Goal: Task Accomplishment & Management: Use online tool/utility

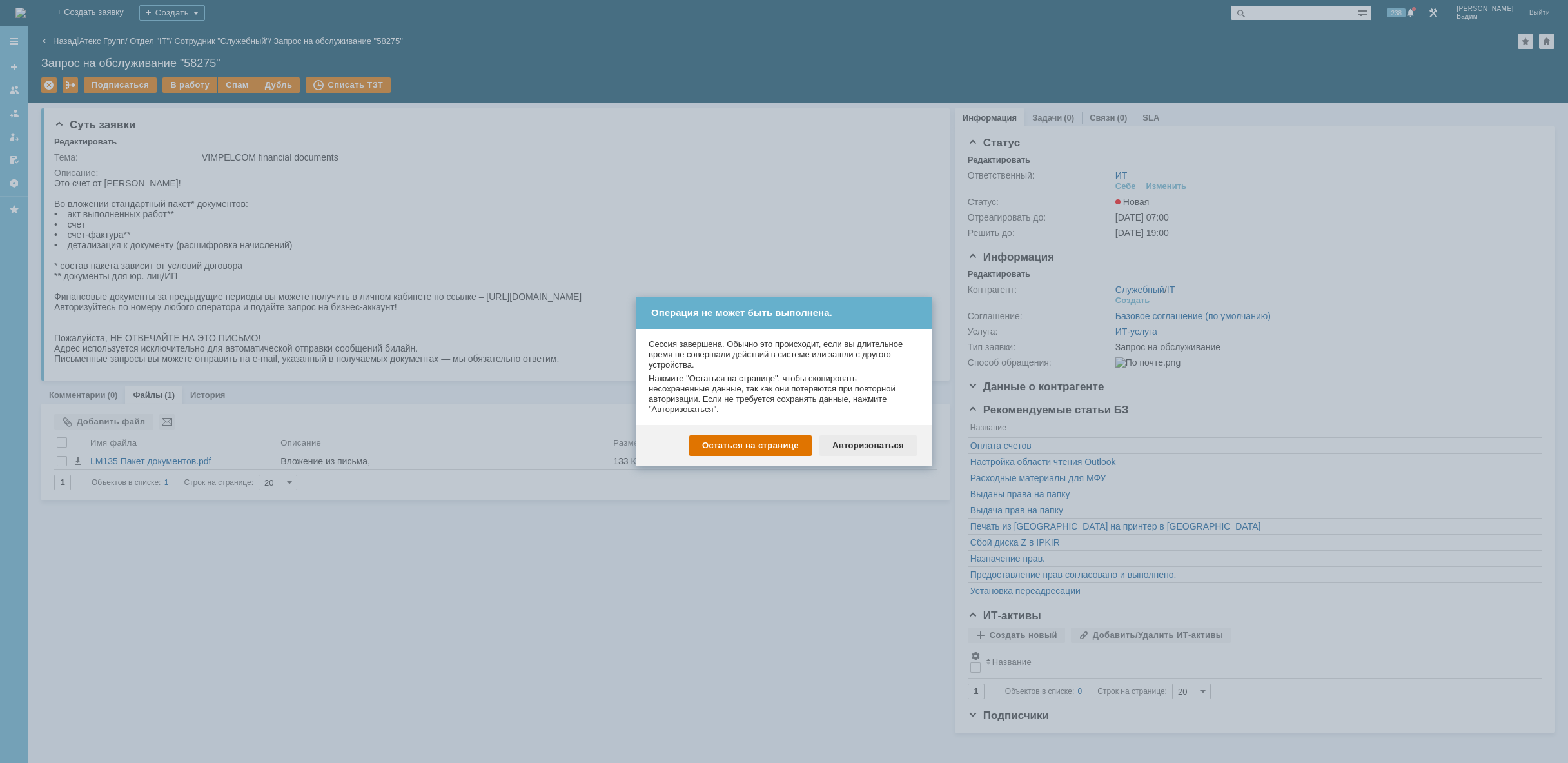
click at [884, 443] on div "Авторизоваться" at bounding box center [867, 446] width 98 height 21
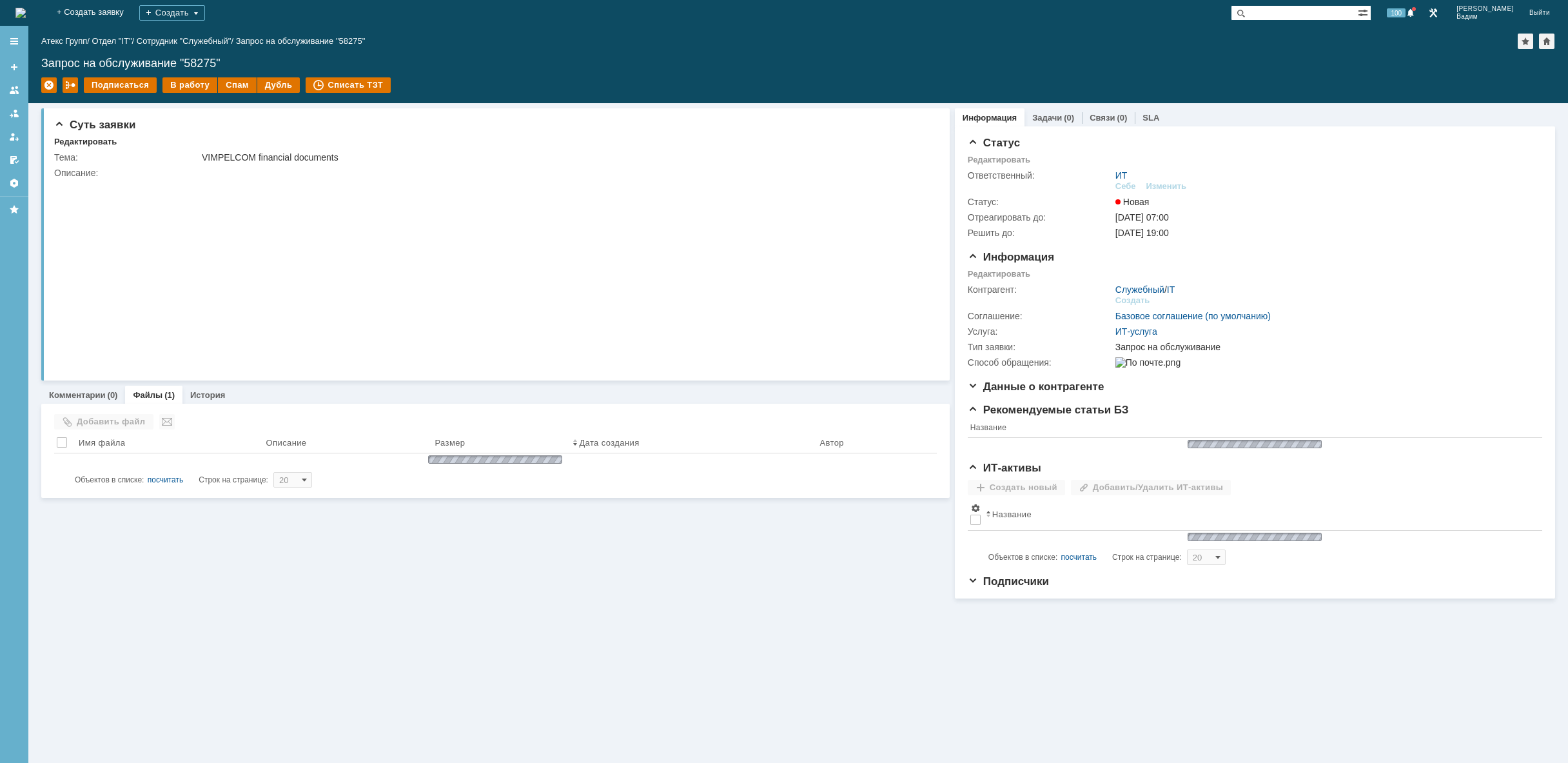
click at [26, 16] on img at bounding box center [20, 13] width 10 height 10
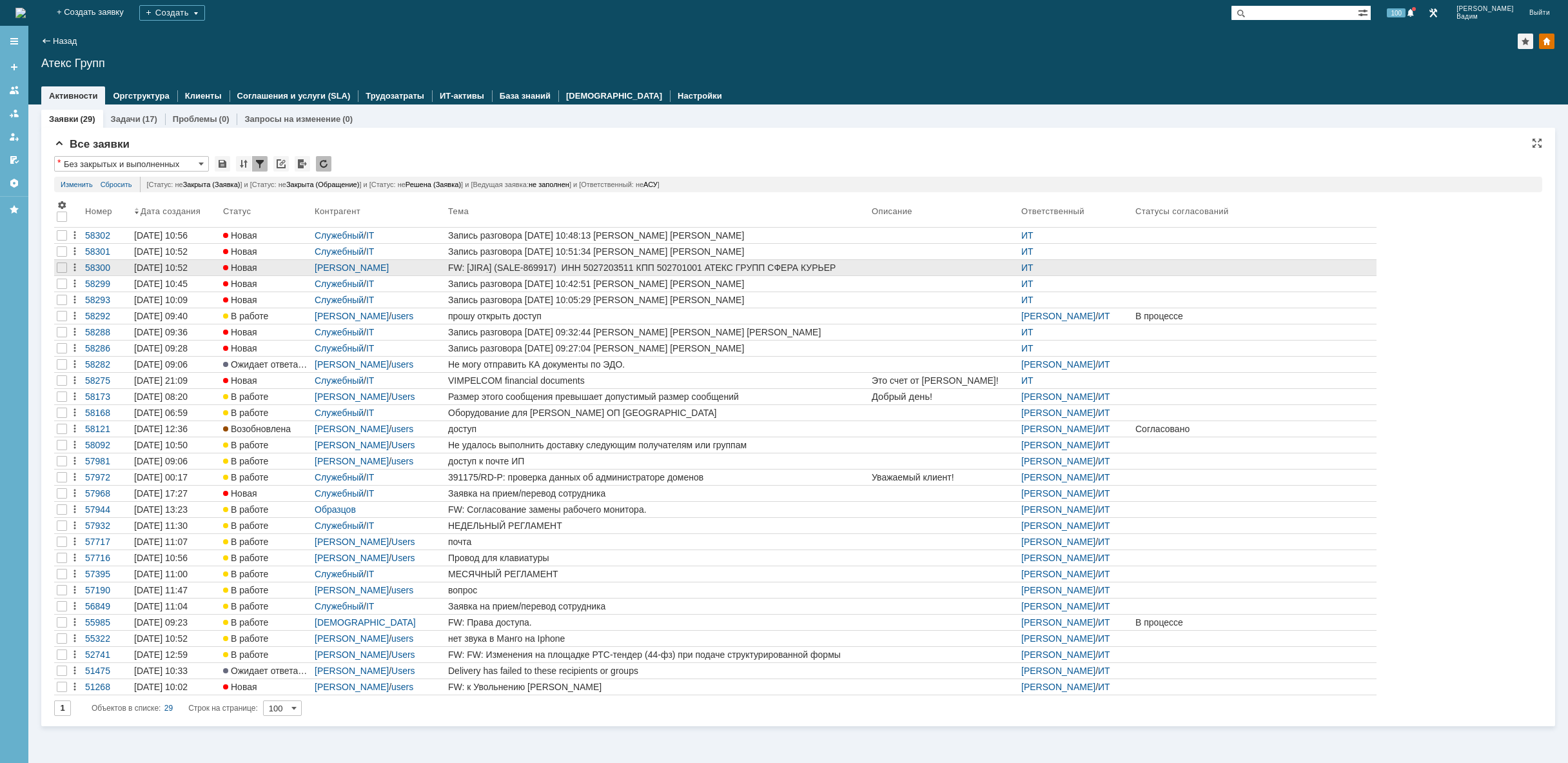
click at [826, 267] on div "FW: [JIRA] (SALE-869917) ИНН 5027203511 КПП 502701001 АТЕКС ГРУПП СФЕРА КУРЬЕР …" at bounding box center [657, 267] width 418 height 10
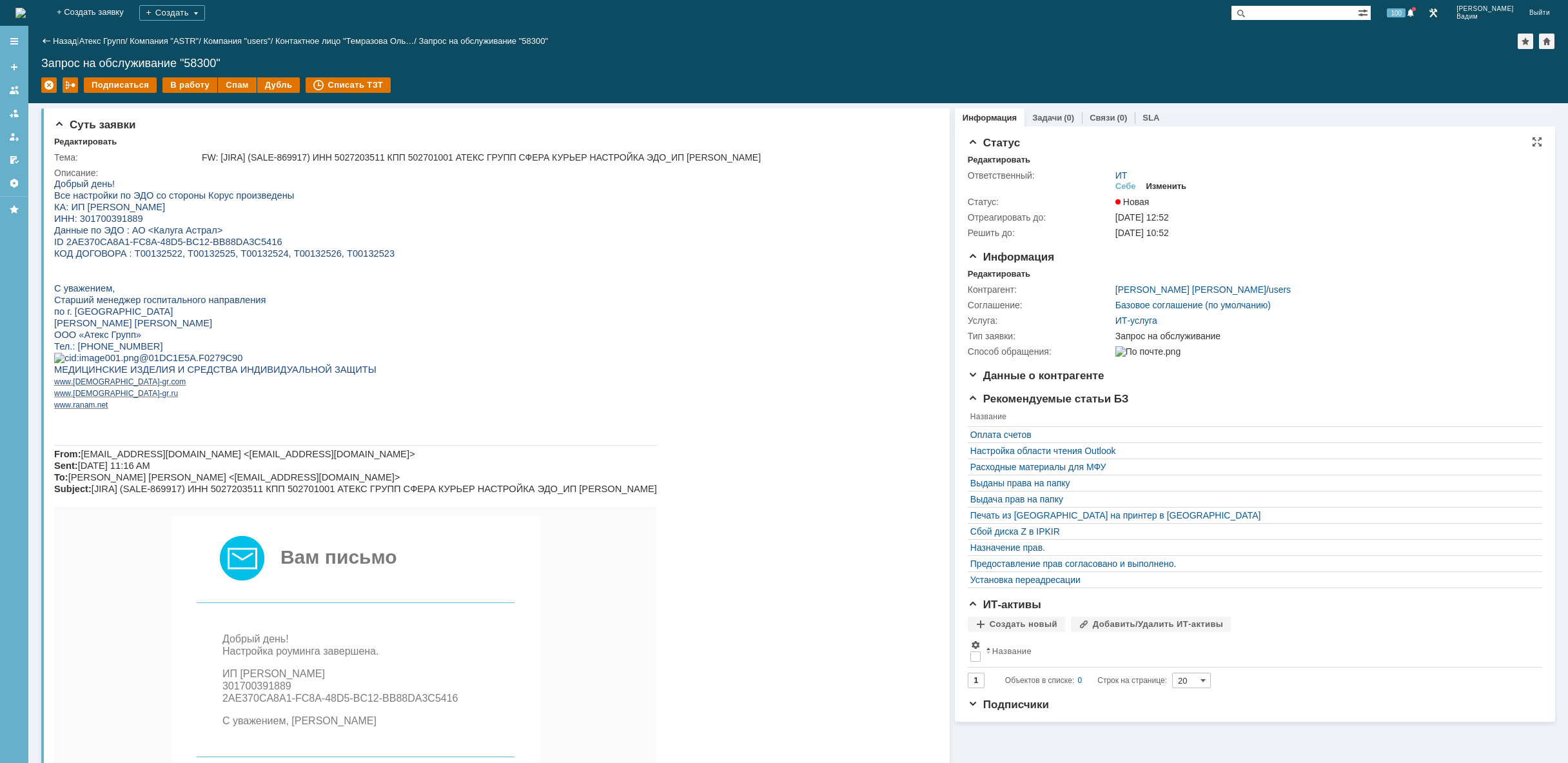
click at [1171, 189] on div "Изменить" at bounding box center [1167, 186] width 40 height 10
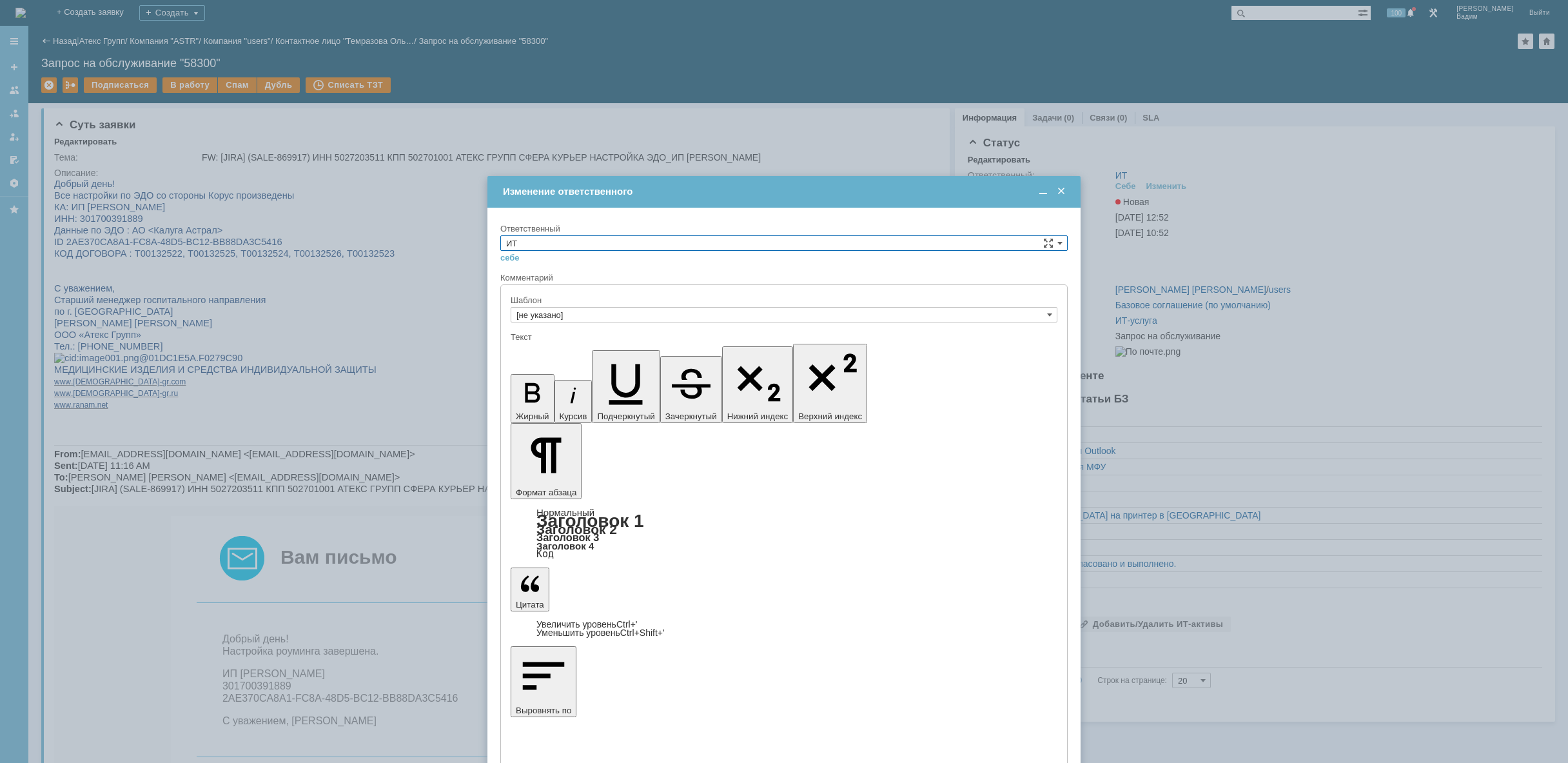
click at [669, 240] on input "ИТ" at bounding box center [784, 243] width 568 height 15
click at [580, 352] on span "АСУ" at bounding box center [784, 349] width 555 height 10
type input "АСУ"
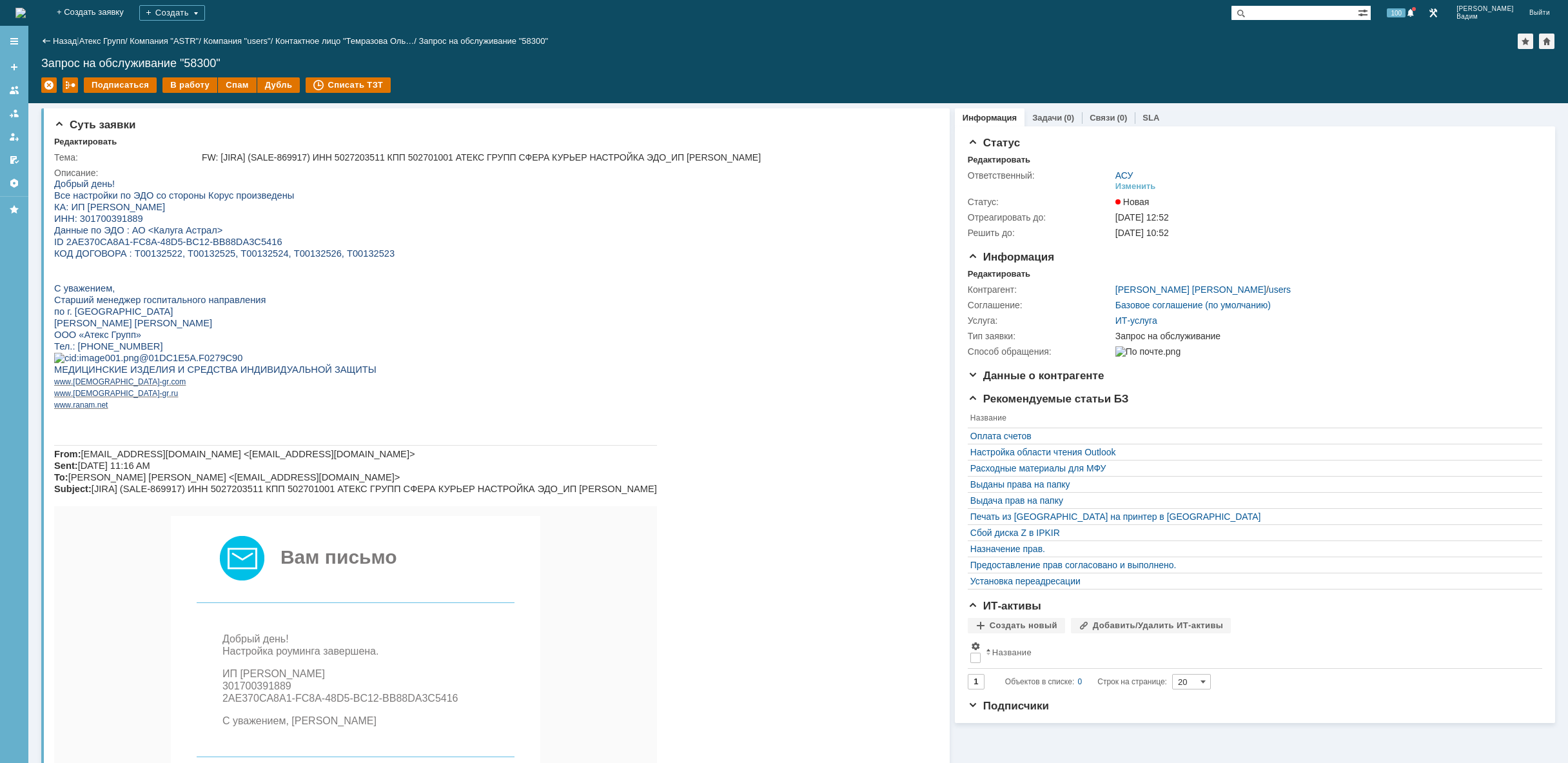
click at [26, 17] on img at bounding box center [20, 13] width 10 height 10
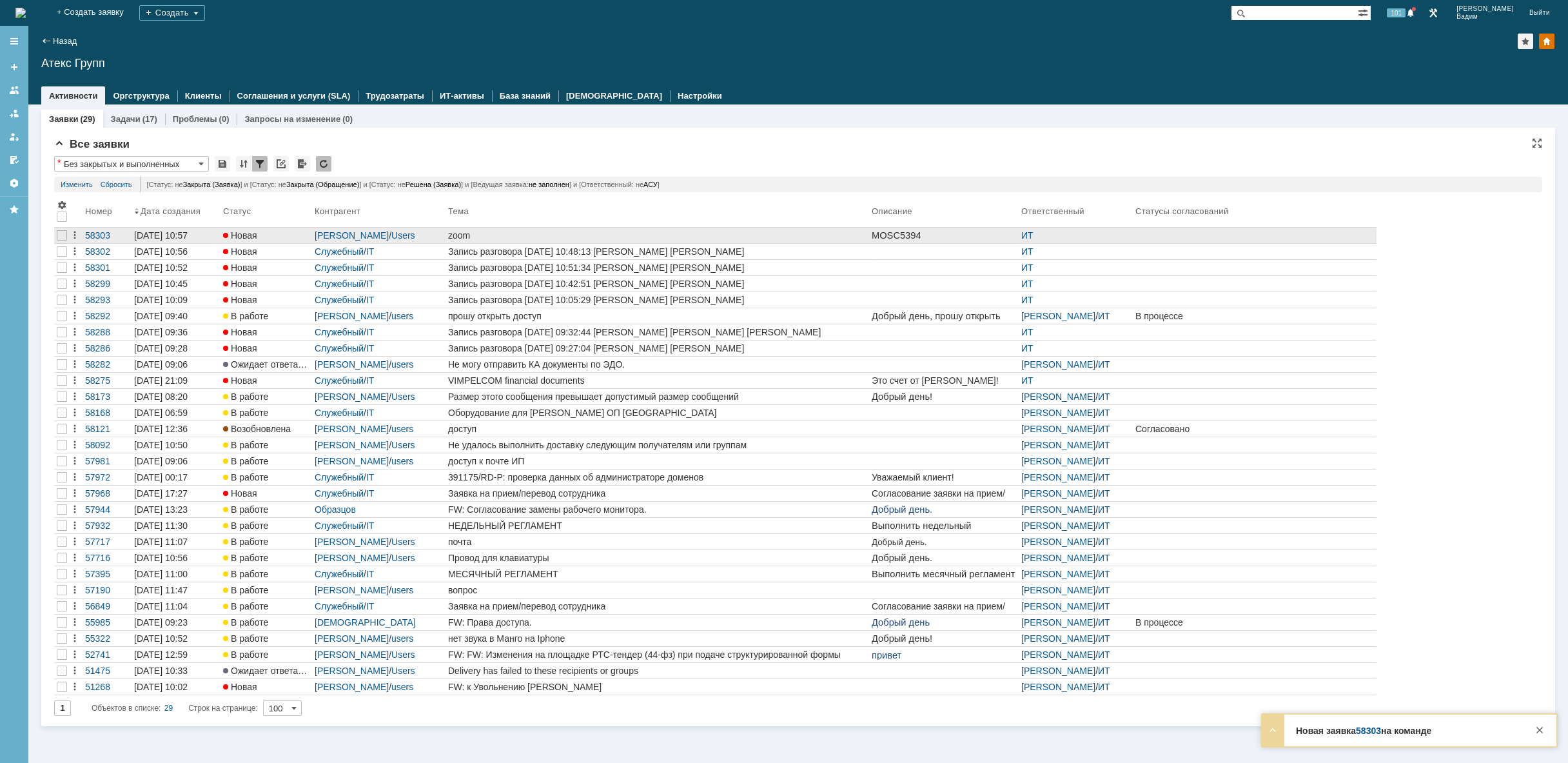
click at [532, 231] on div "zoom" at bounding box center [657, 236] width 418 height 10
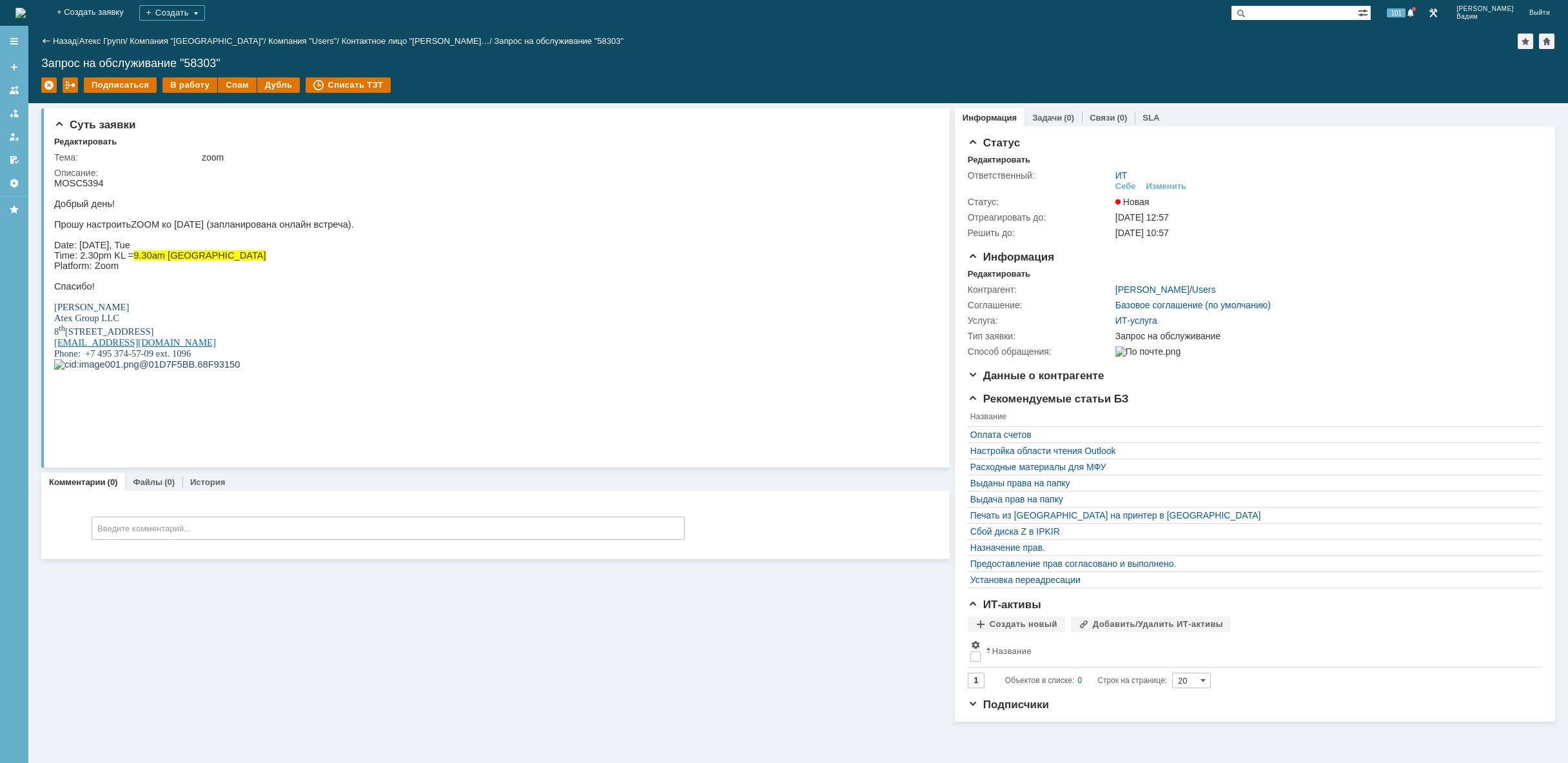
click at [26, 15] on img at bounding box center [20, 13] width 10 height 10
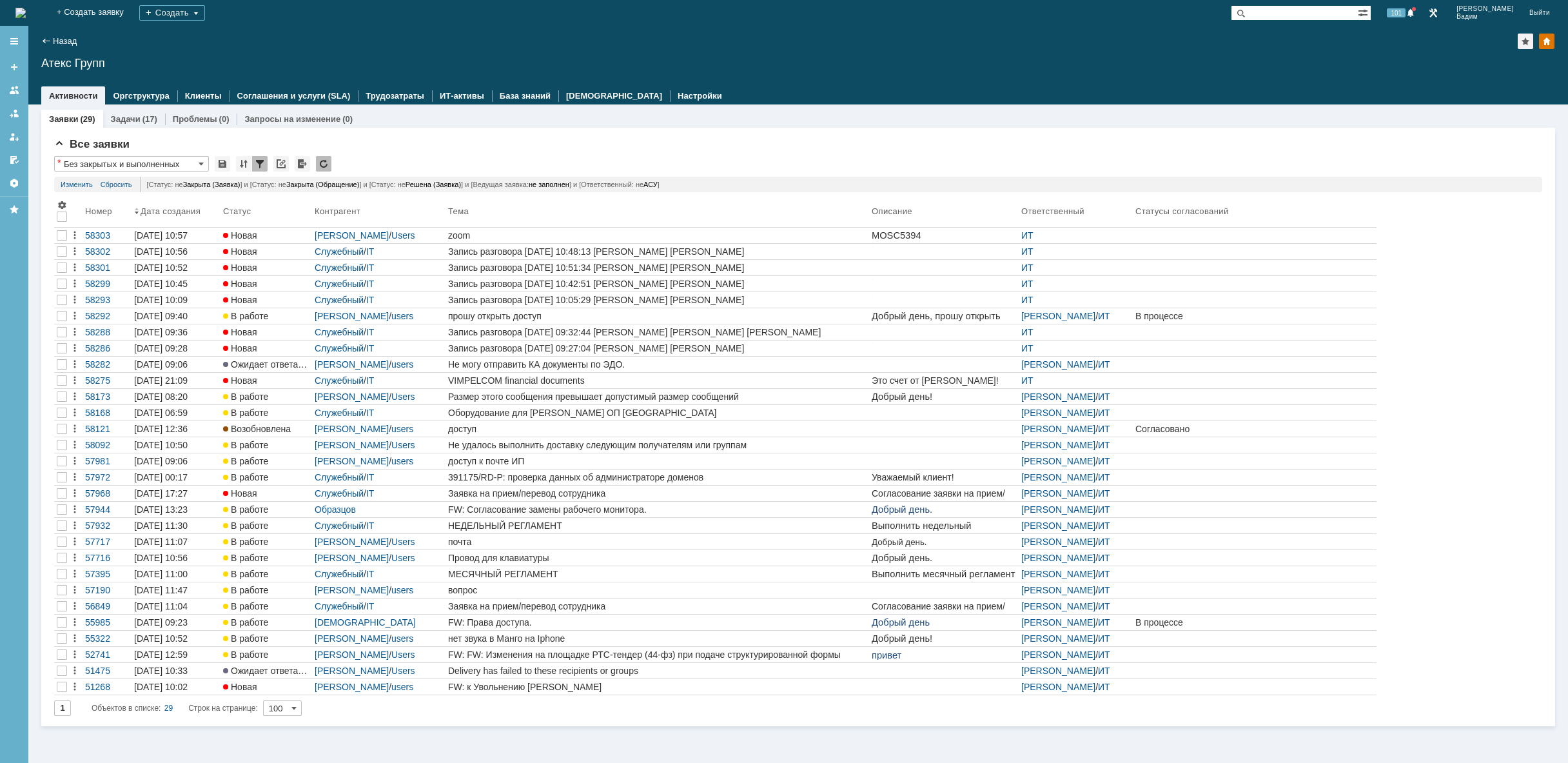
click at [26, 8] on img at bounding box center [20, 13] width 10 height 10
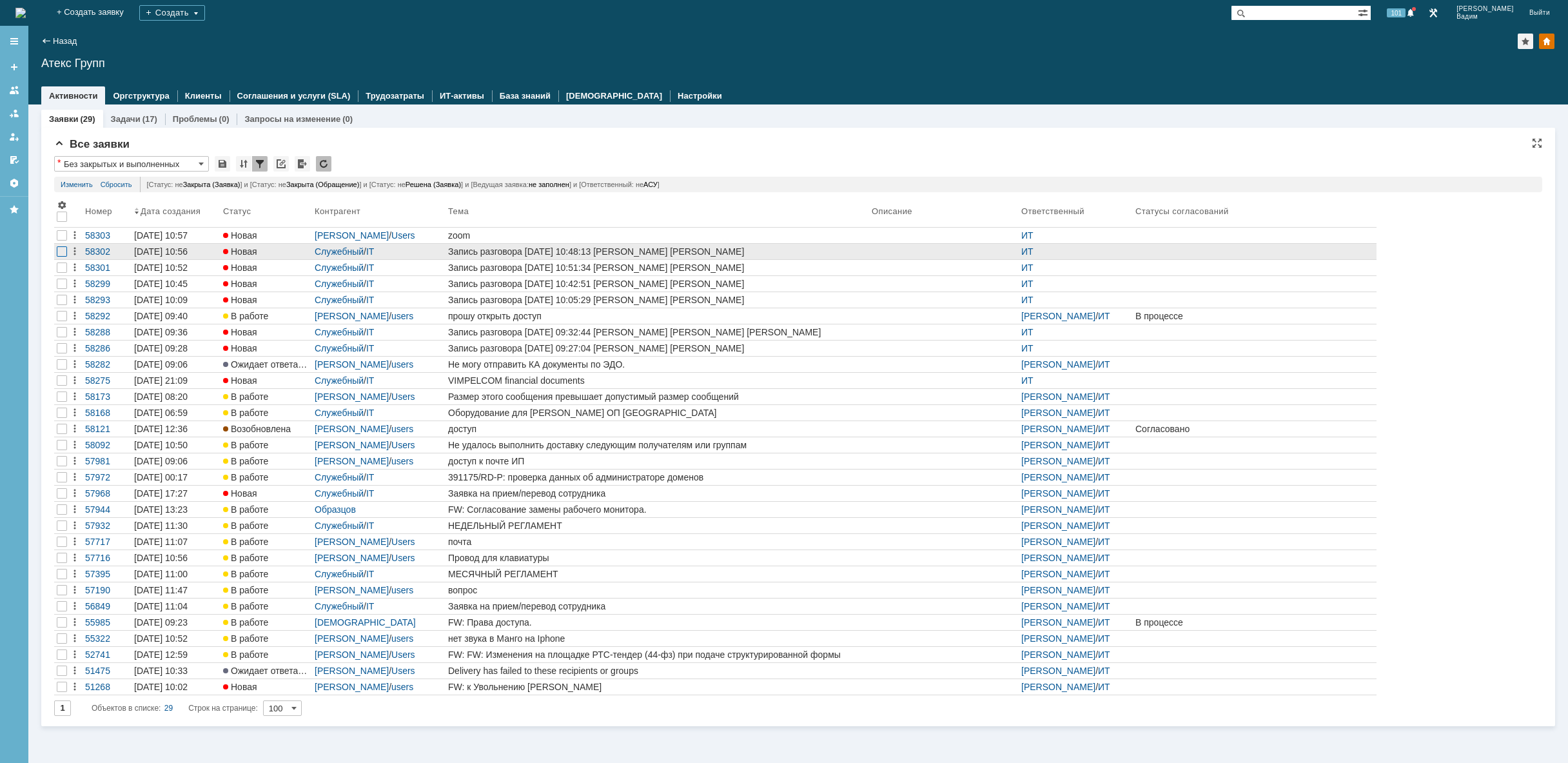
click at [60, 253] on div at bounding box center [61, 252] width 10 height 10
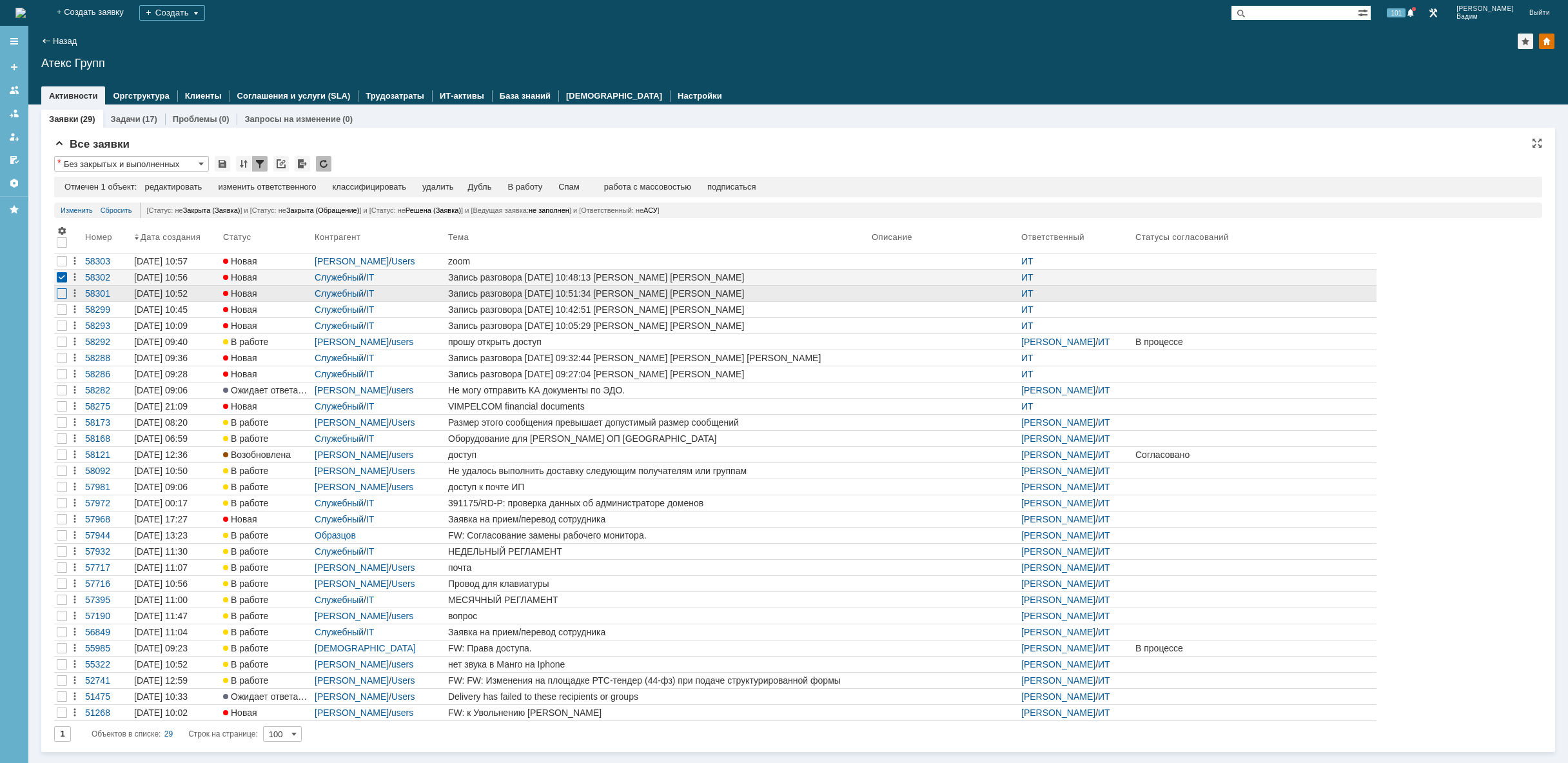
click at [61, 294] on div at bounding box center [61, 293] width 10 height 10
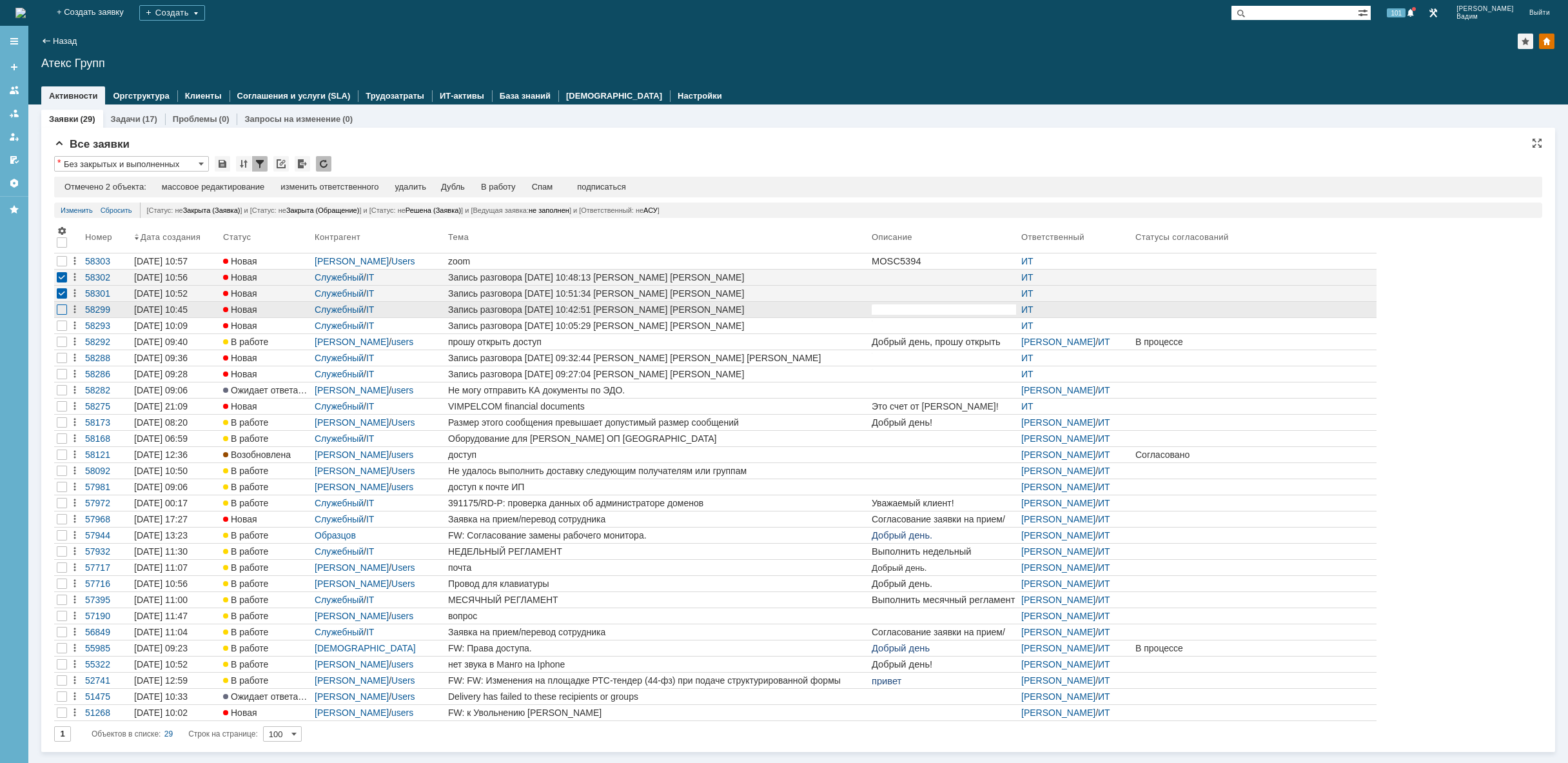
click at [59, 311] on div at bounding box center [61, 309] width 10 height 10
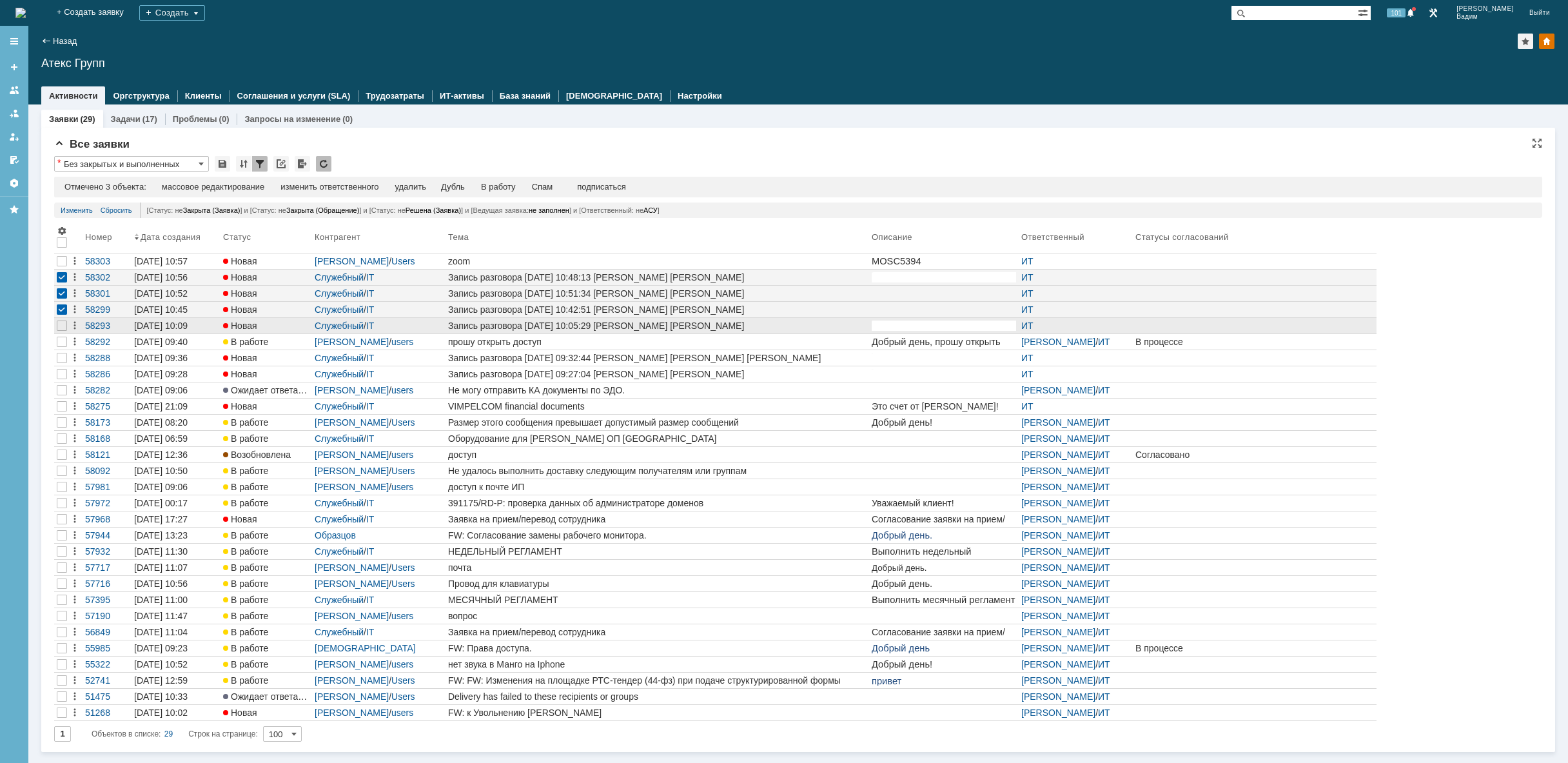
click at [56, 323] on div at bounding box center [61, 325] width 15 height 15
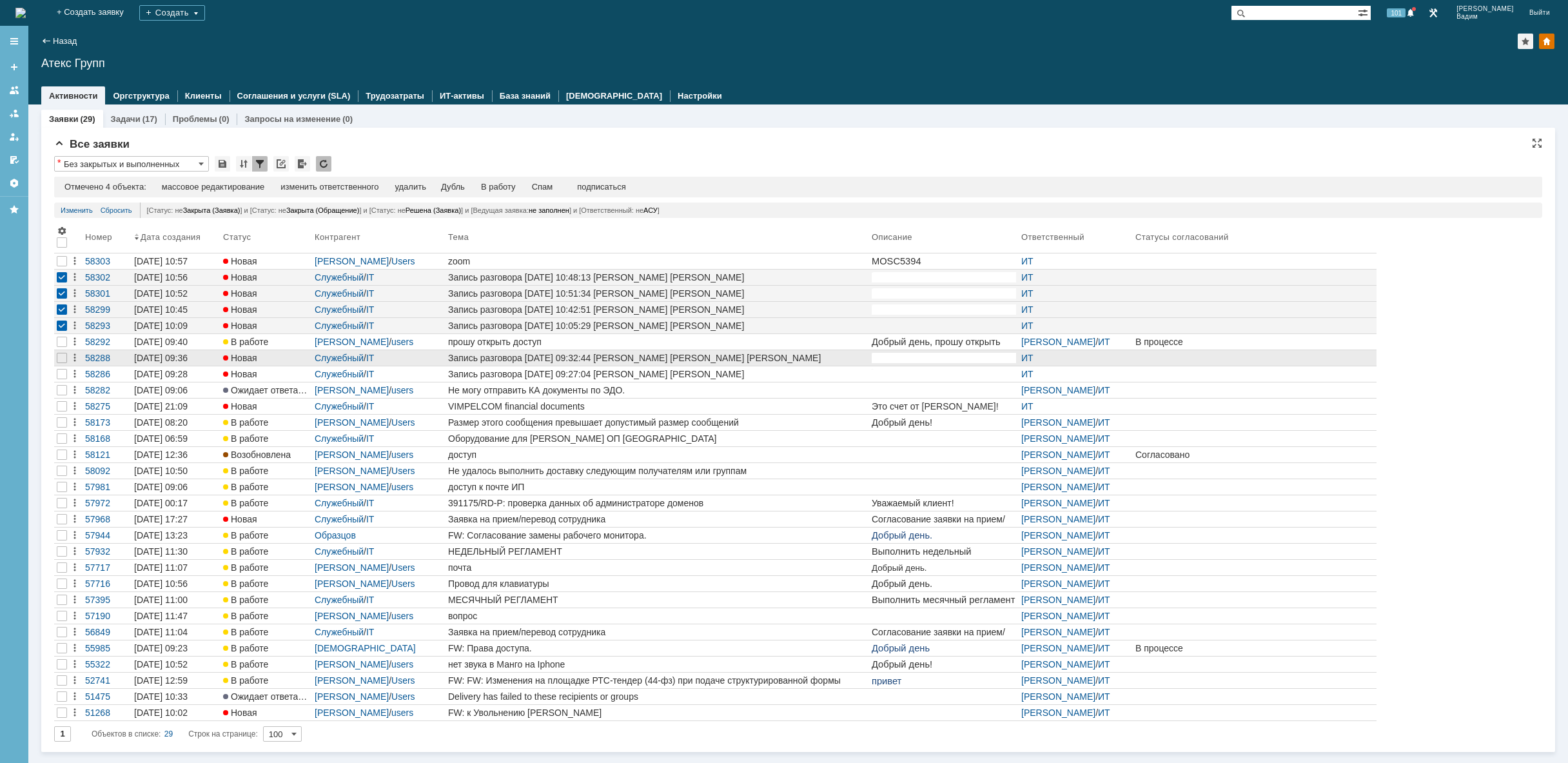
click at [60, 364] on div at bounding box center [61, 357] width 15 height 15
click at [60, 375] on div at bounding box center [61, 373] width 10 height 10
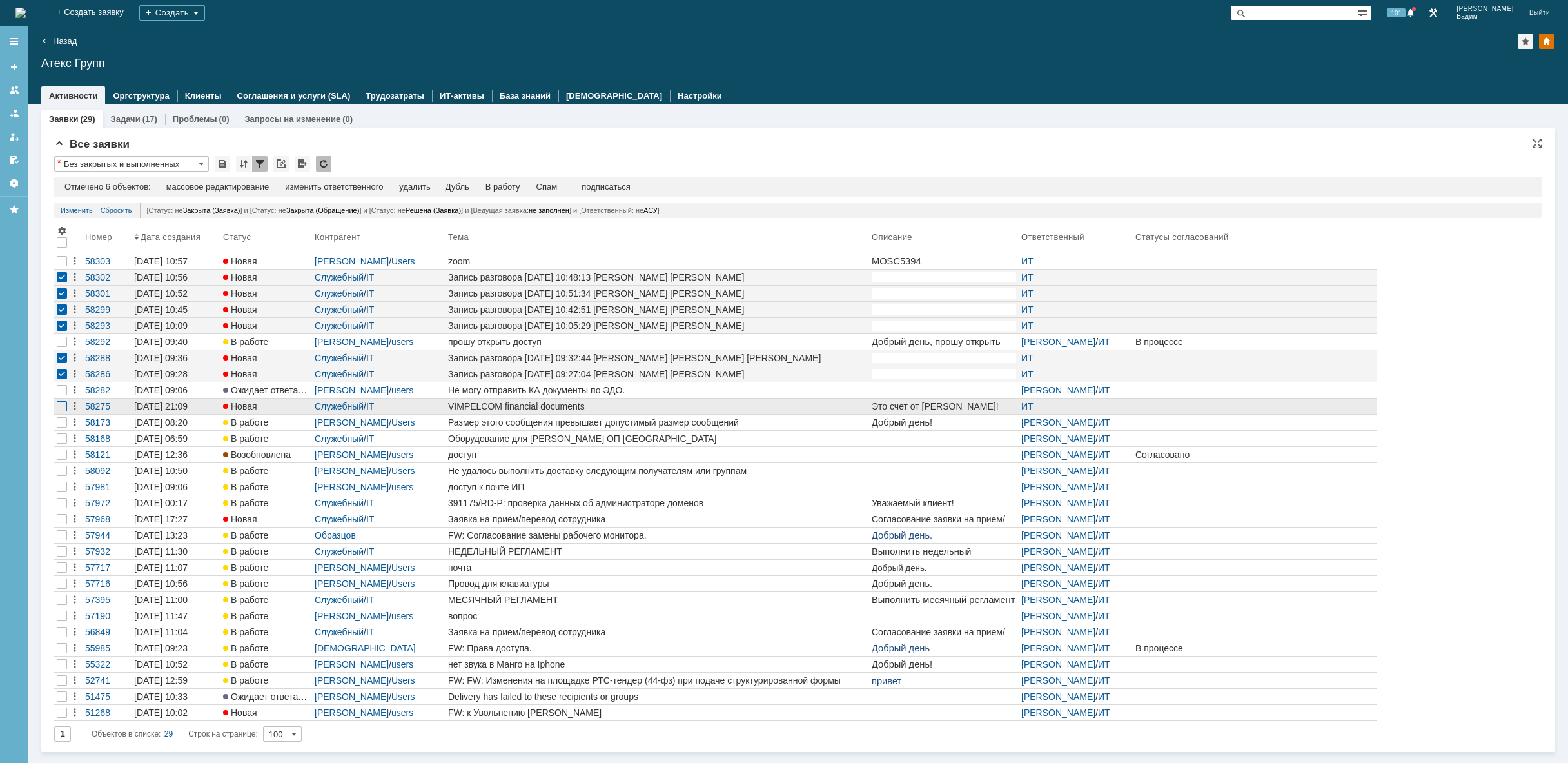
click at [57, 404] on div at bounding box center [61, 406] width 10 height 10
click at [424, 189] on div "удалить" at bounding box center [414, 187] width 31 height 10
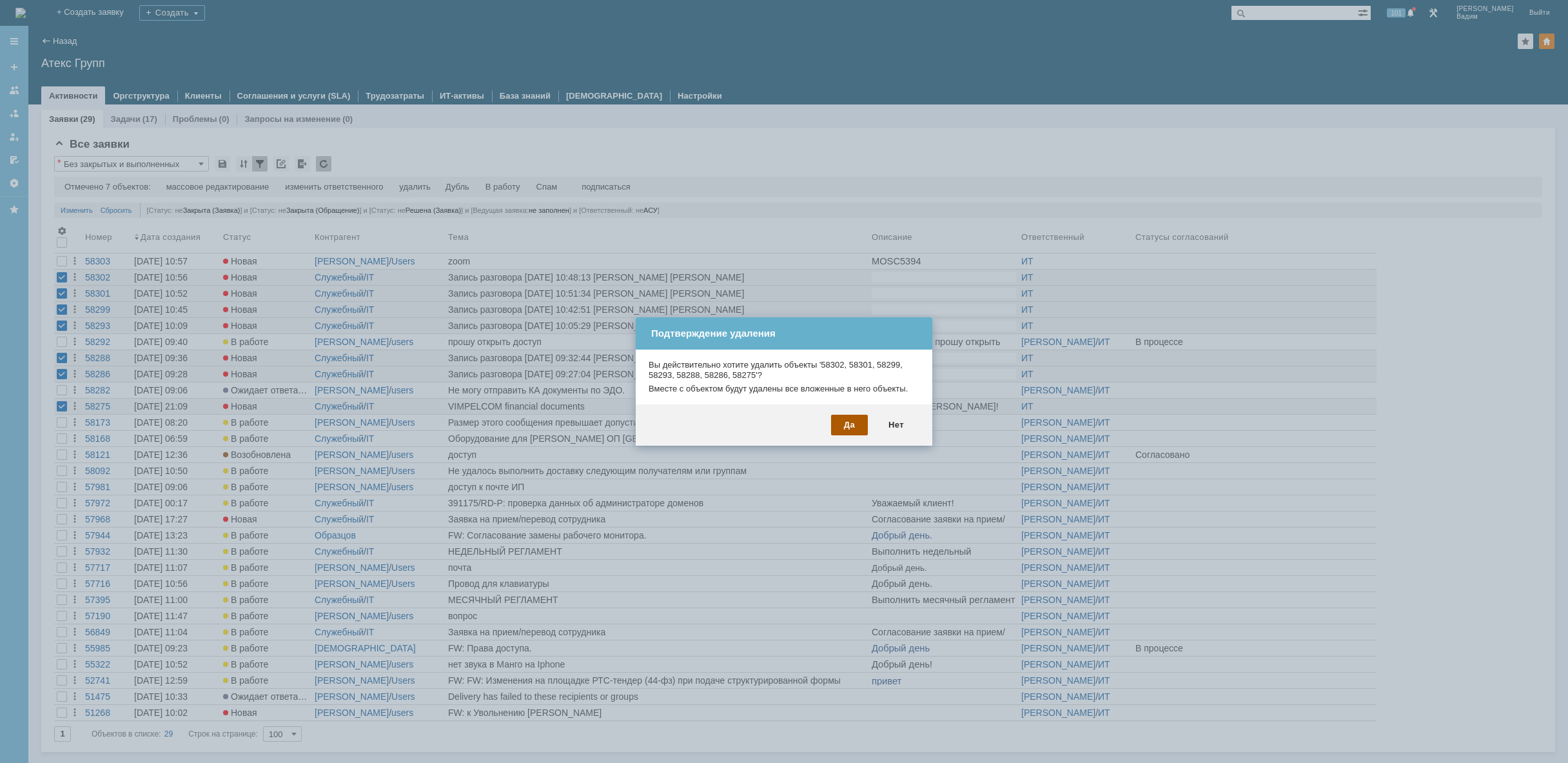
click at [851, 427] on div "Да" at bounding box center [850, 425] width 37 height 21
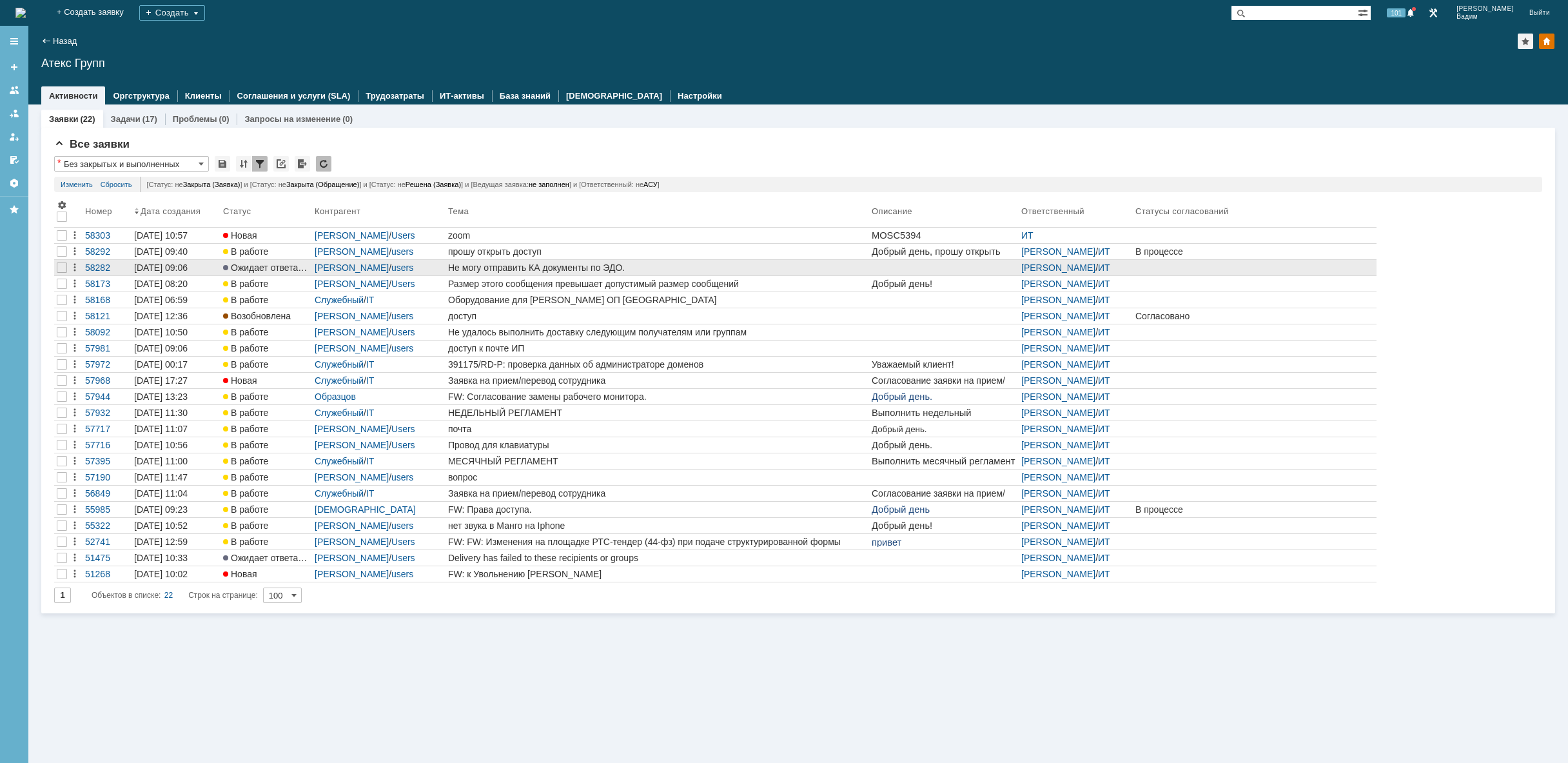
click at [576, 265] on div "Не могу отправить КА документы по ЭДО." at bounding box center [657, 267] width 418 height 10
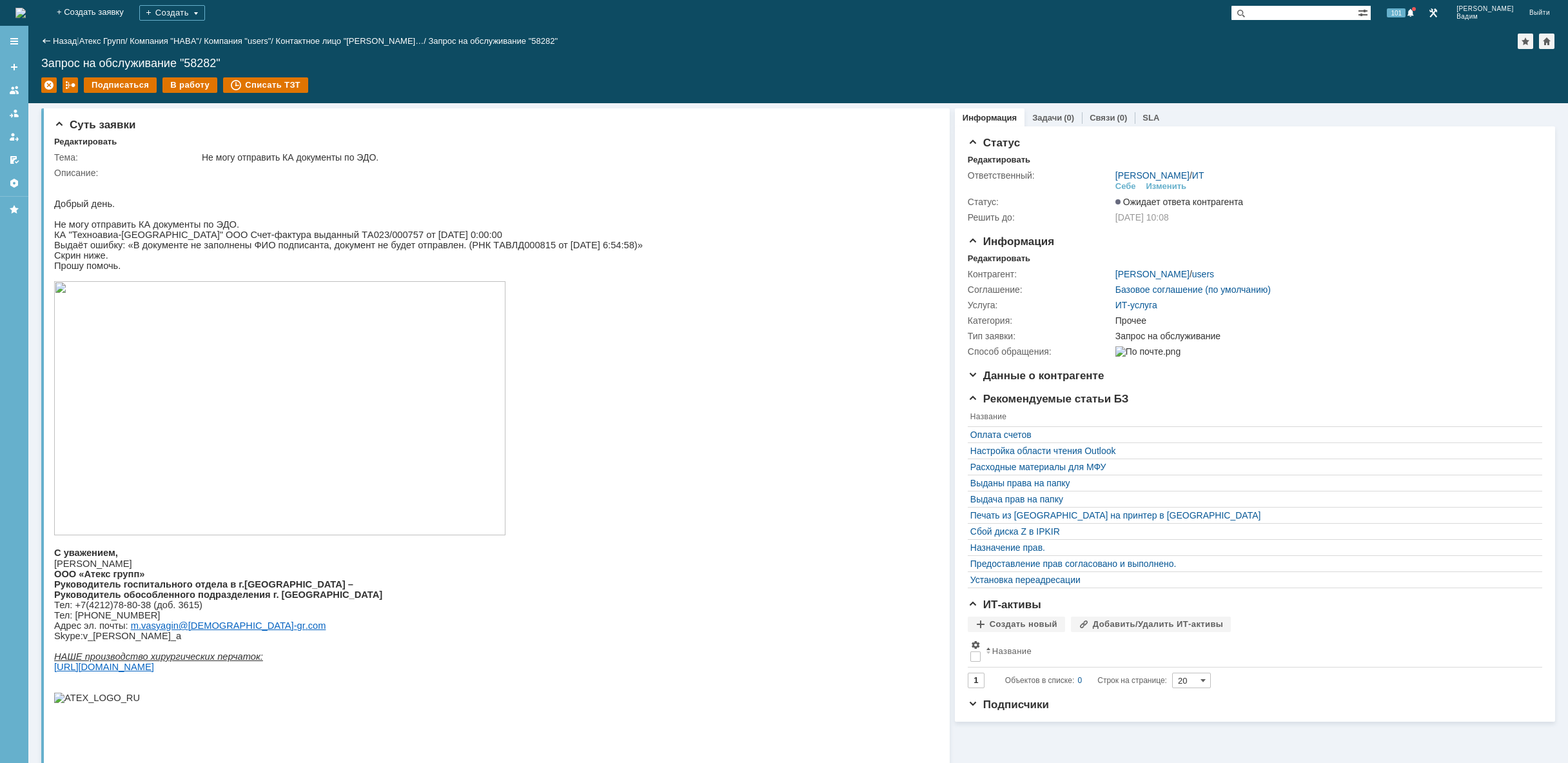
click at [323, 440] on img at bounding box center [280, 408] width 451 height 254
click at [26, 8] on img at bounding box center [20, 13] width 10 height 10
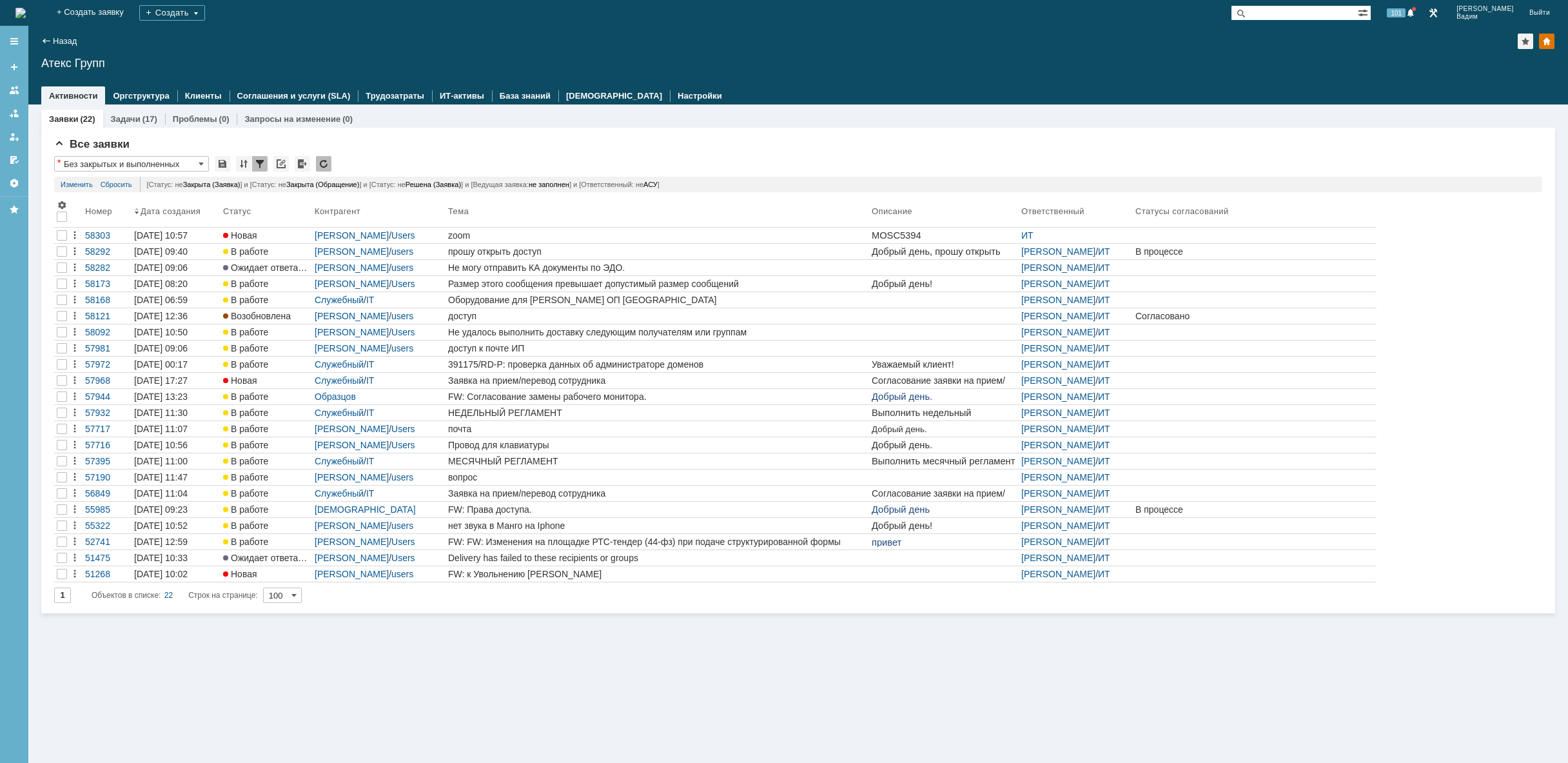
click at [26, 8] on img at bounding box center [20, 13] width 10 height 10
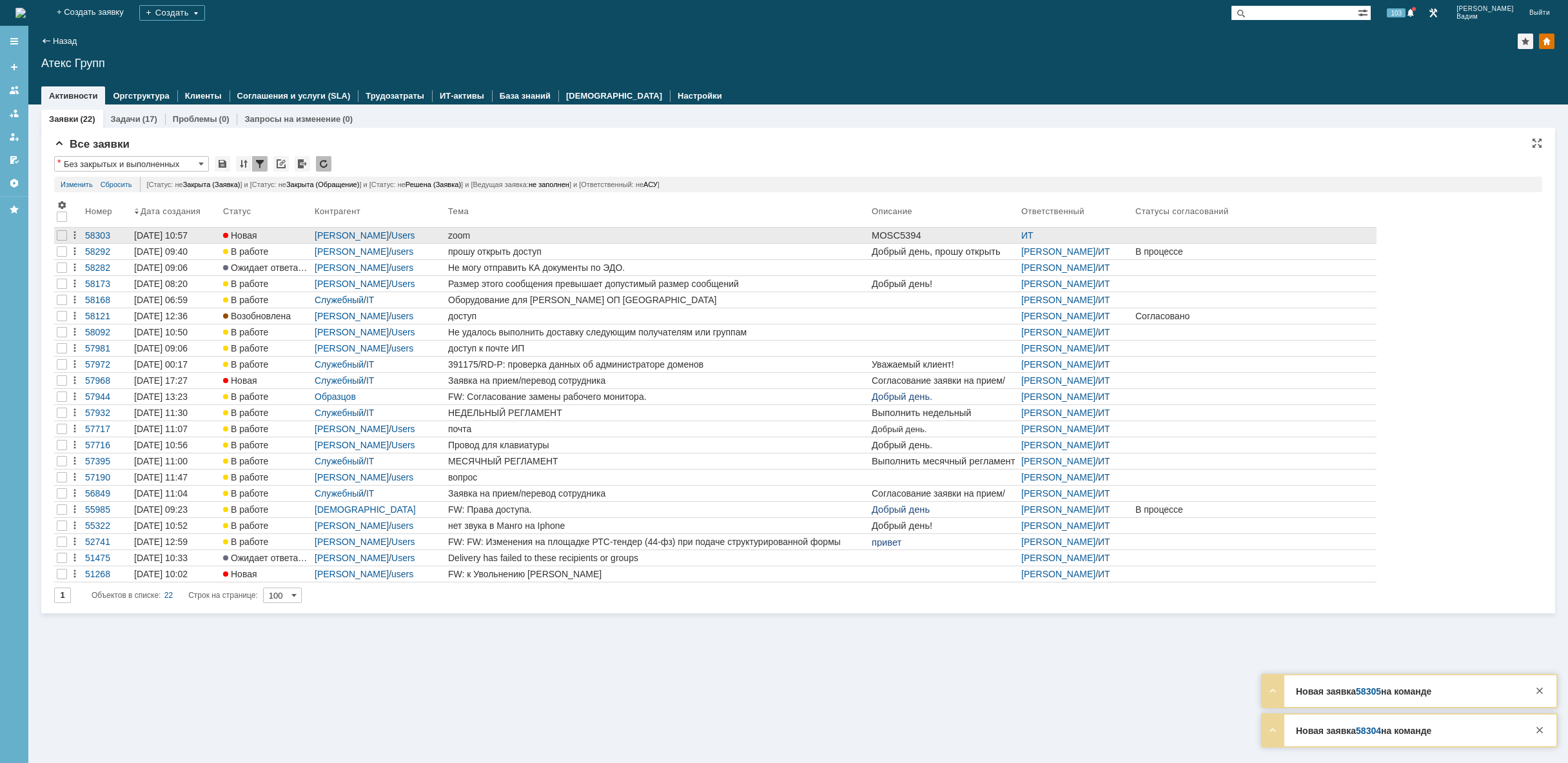
click at [606, 232] on div "zoom" at bounding box center [657, 236] width 418 height 10
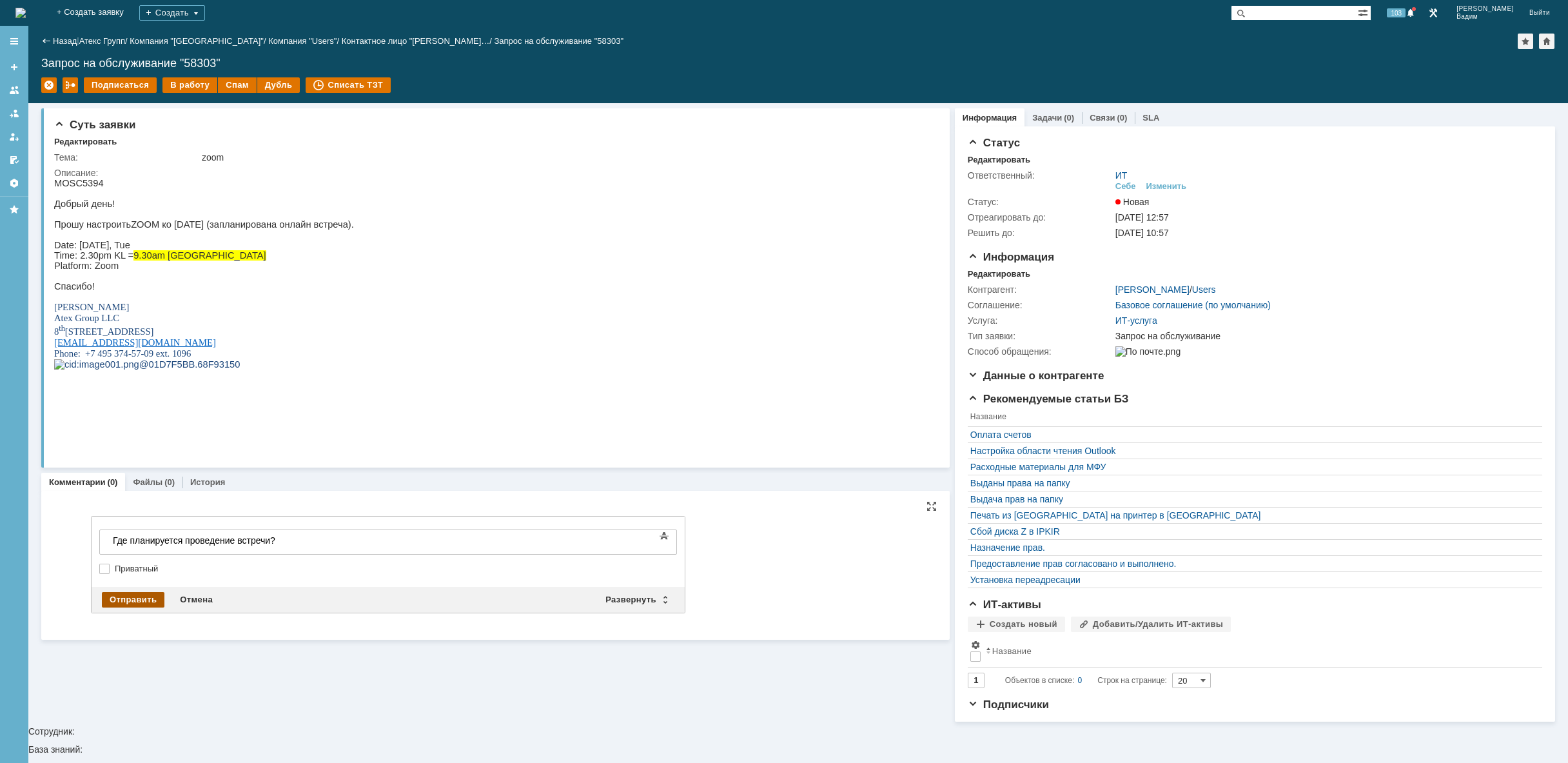
click at [127, 602] on div "Отправить" at bounding box center [133, 599] width 63 height 15
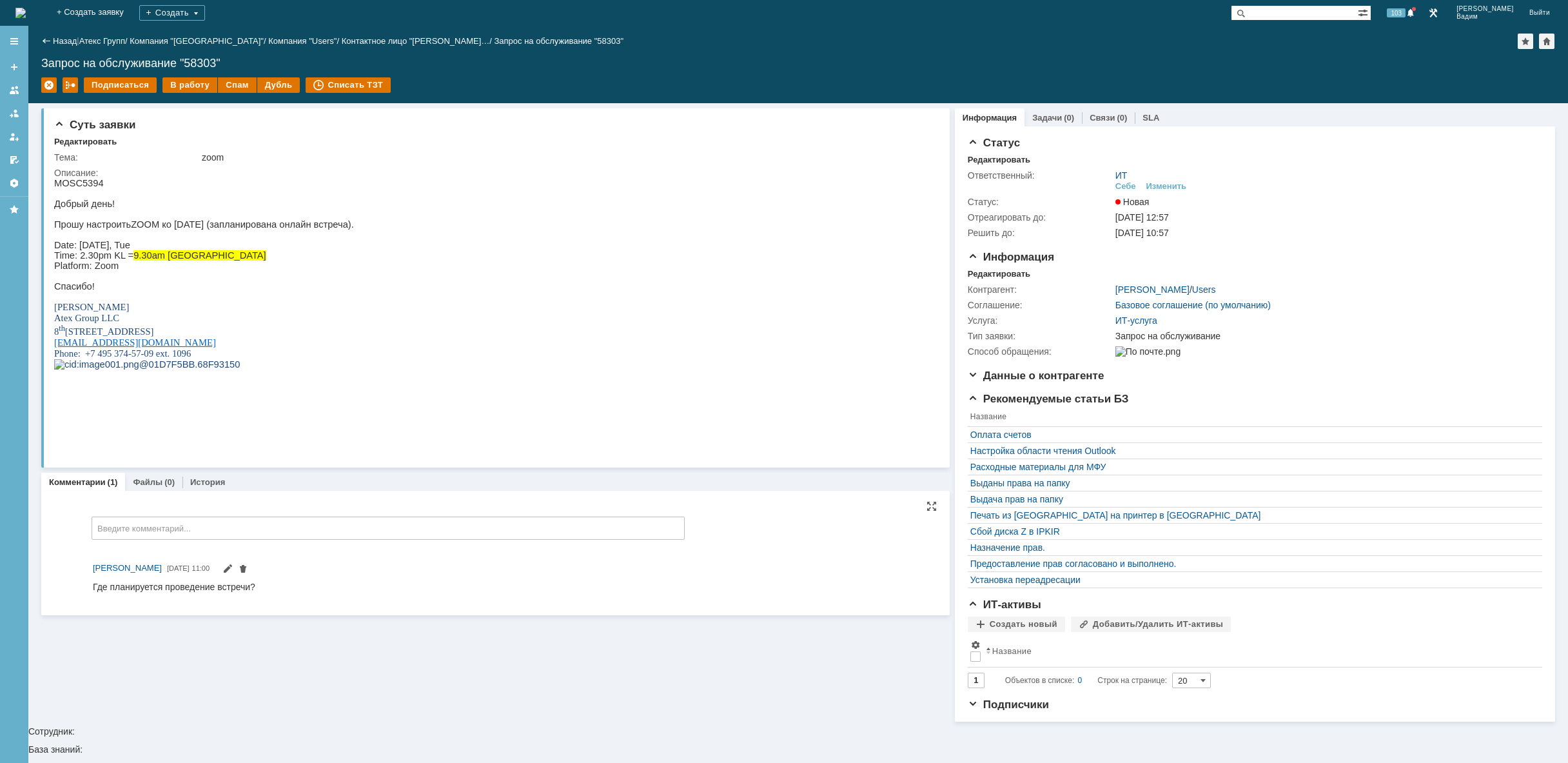
click at [26, 12] on img at bounding box center [20, 13] width 10 height 10
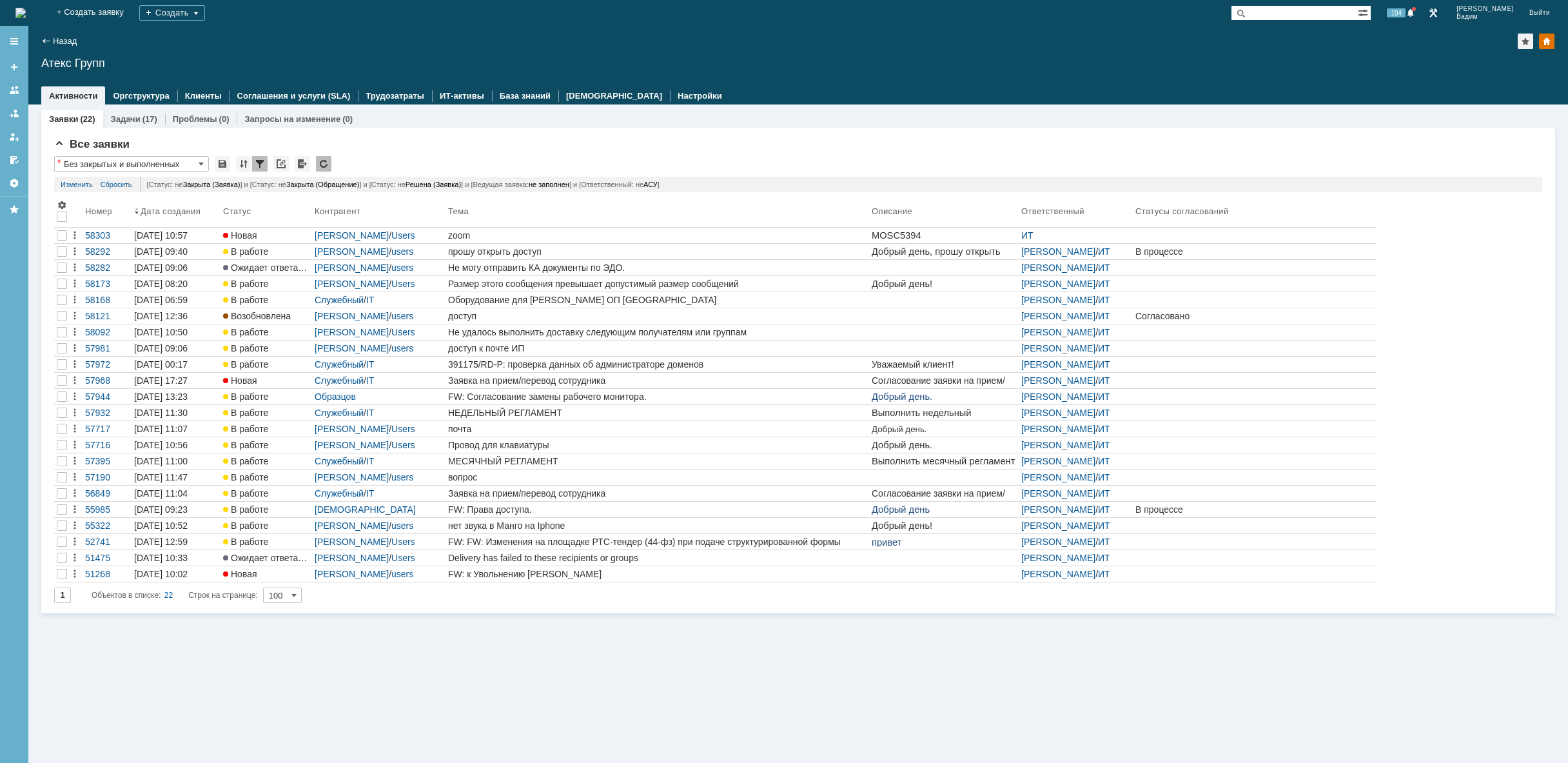
click at [26, 1] on div "На домашнюю" at bounding box center [20, 13] width 10 height 26
click at [26, 10] on img at bounding box center [20, 13] width 10 height 10
click at [576, 140] on div "Все заявки" at bounding box center [798, 144] width 1488 height 13
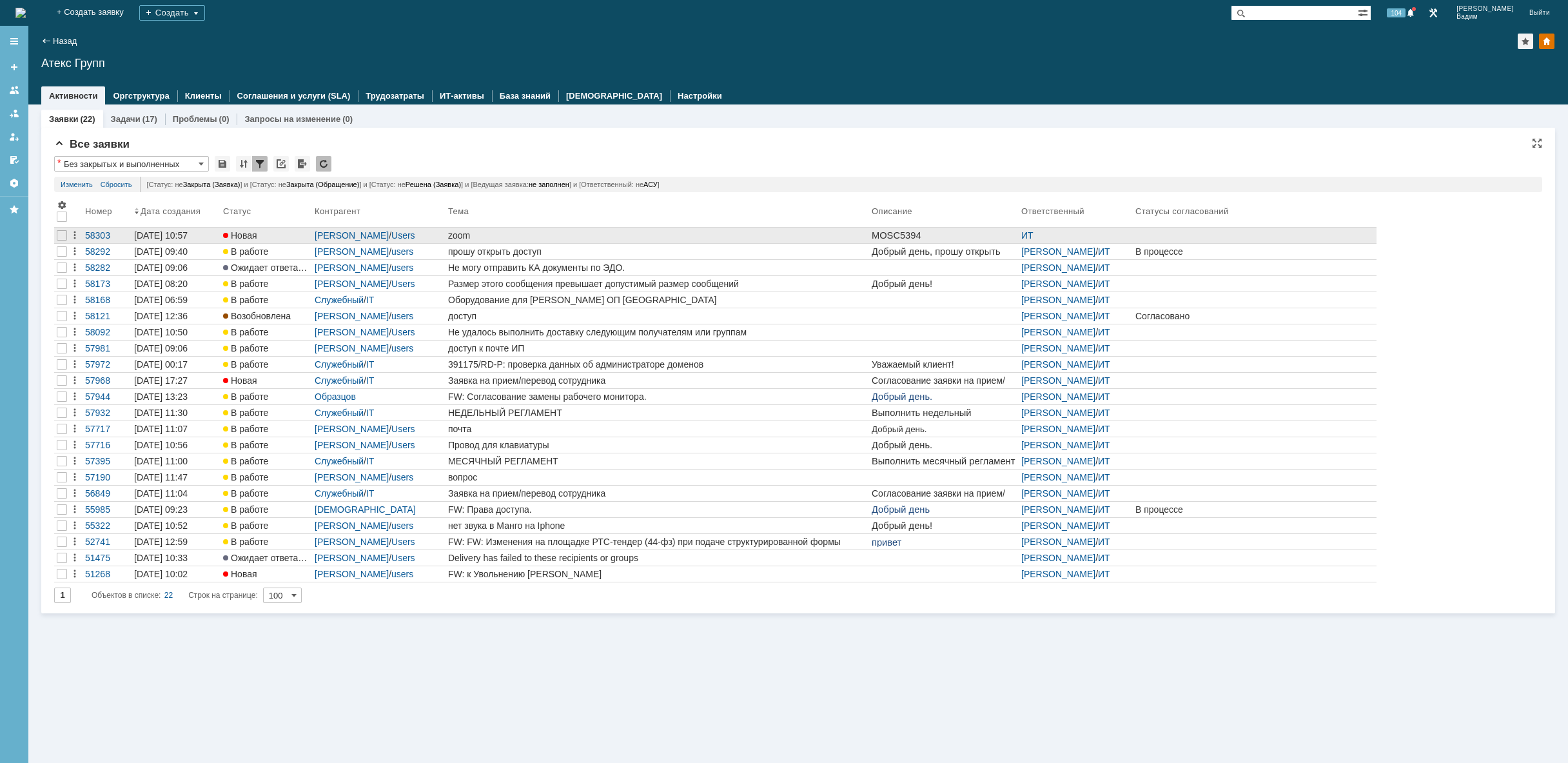
click at [547, 232] on div "zoom" at bounding box center [657, 236] width 418 height 10
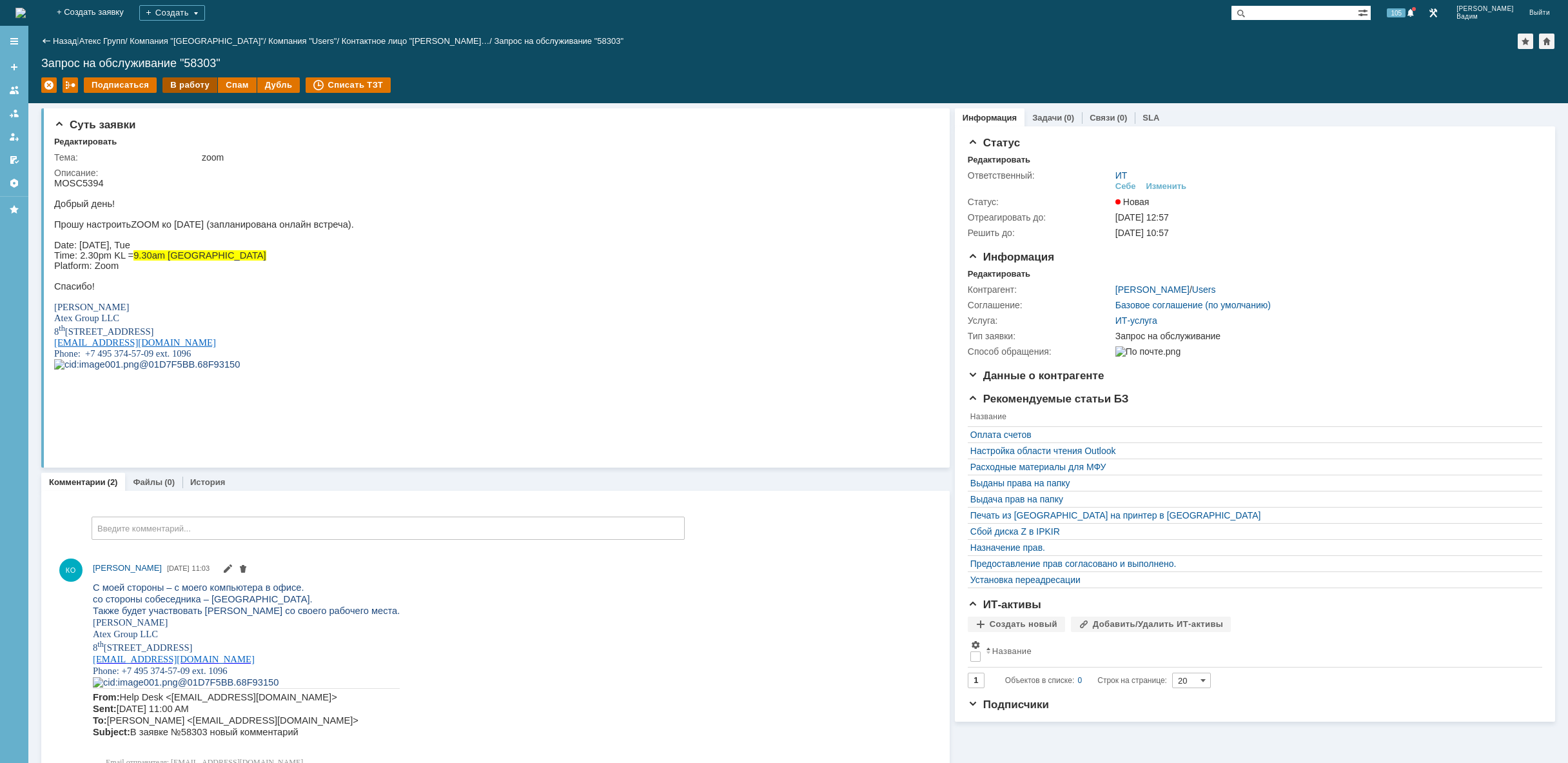
click at [202, 88] on div "В работу" at bounding box center [190, 85] width 55 height 15
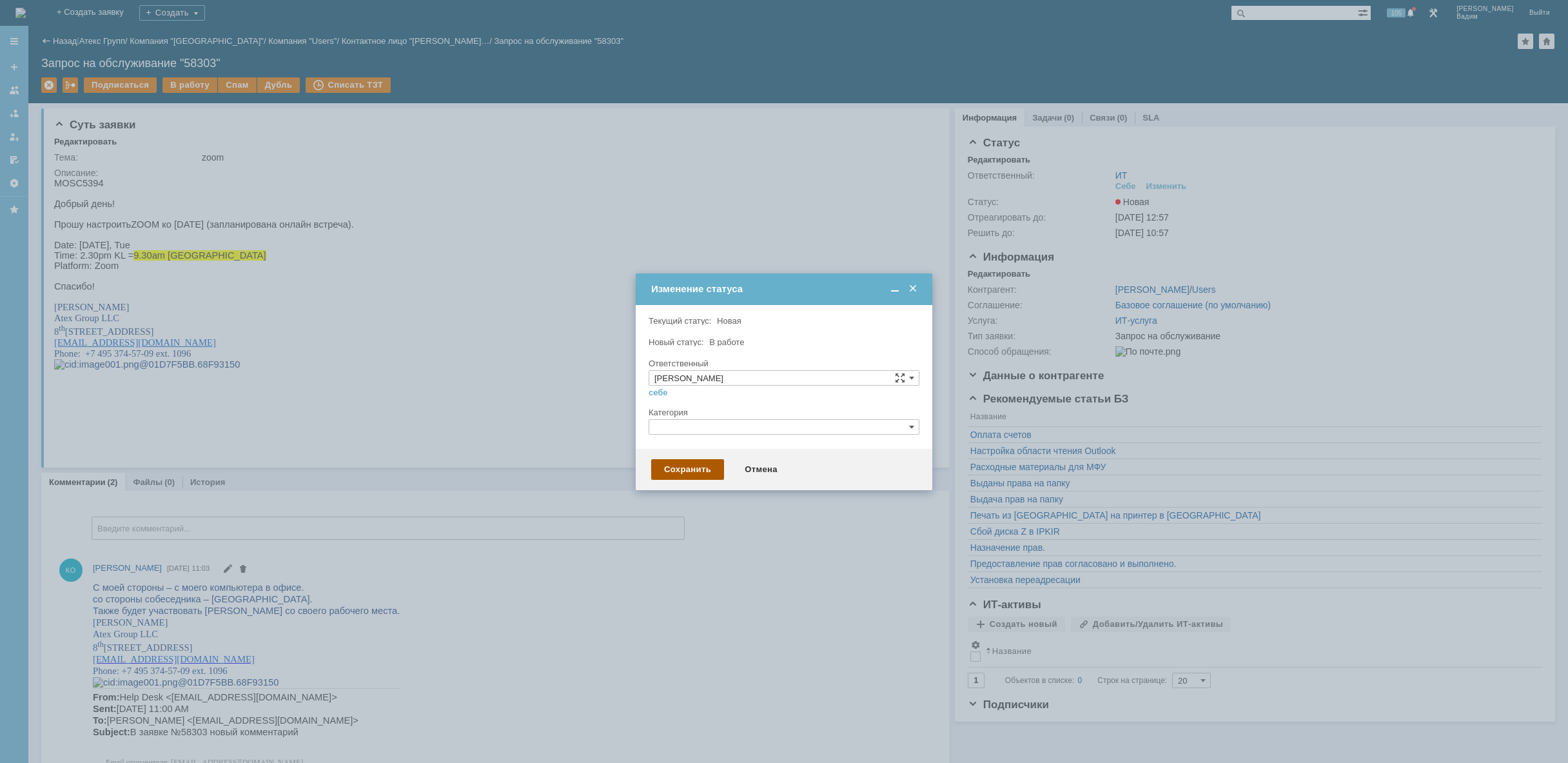
click at [692, 475] on div "Сохранить" at bounding box center [688, 469] width 73 height 21
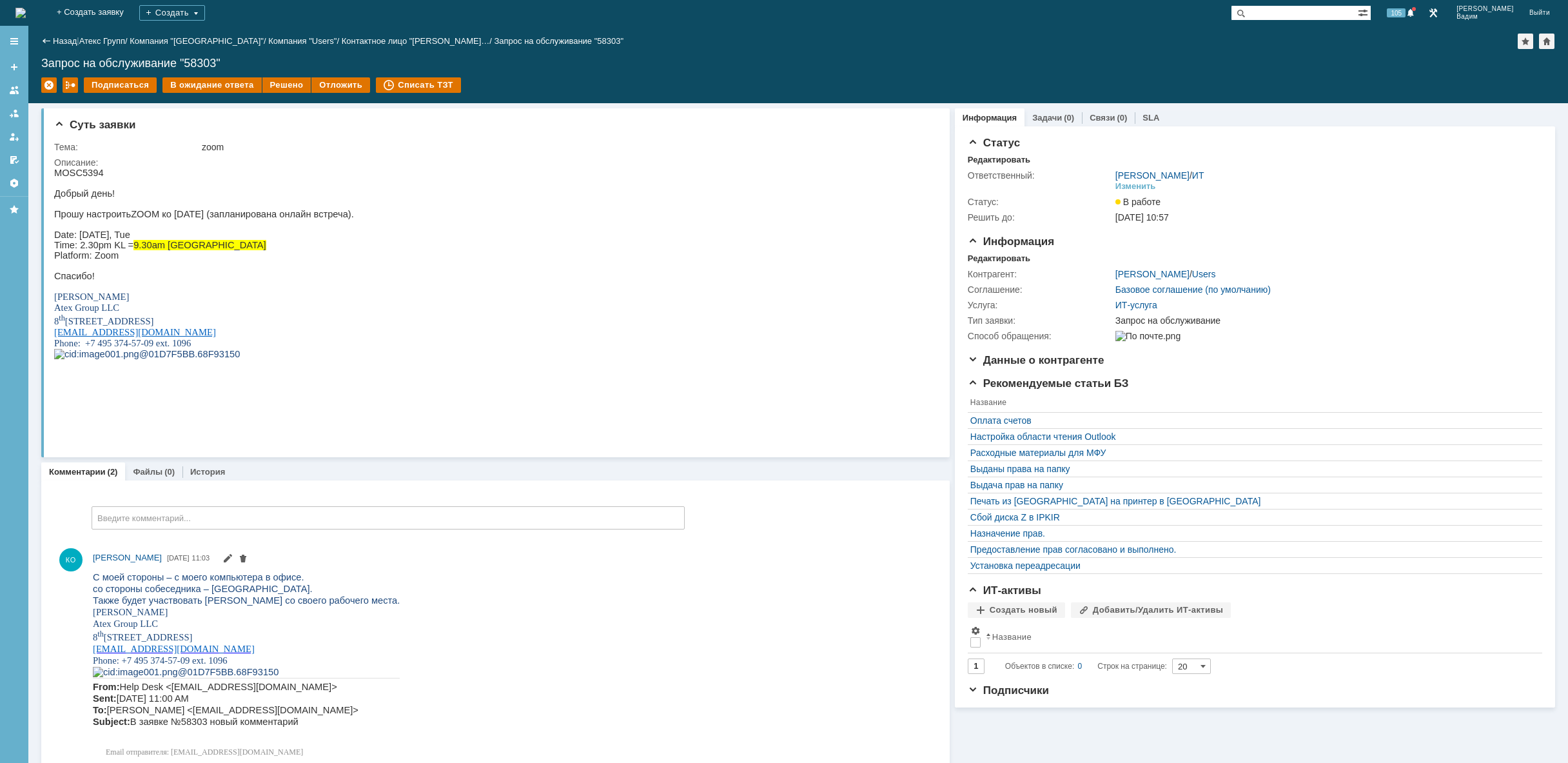
click at [26, 8] on img at bounding box center [20, 13] width 10 height 10
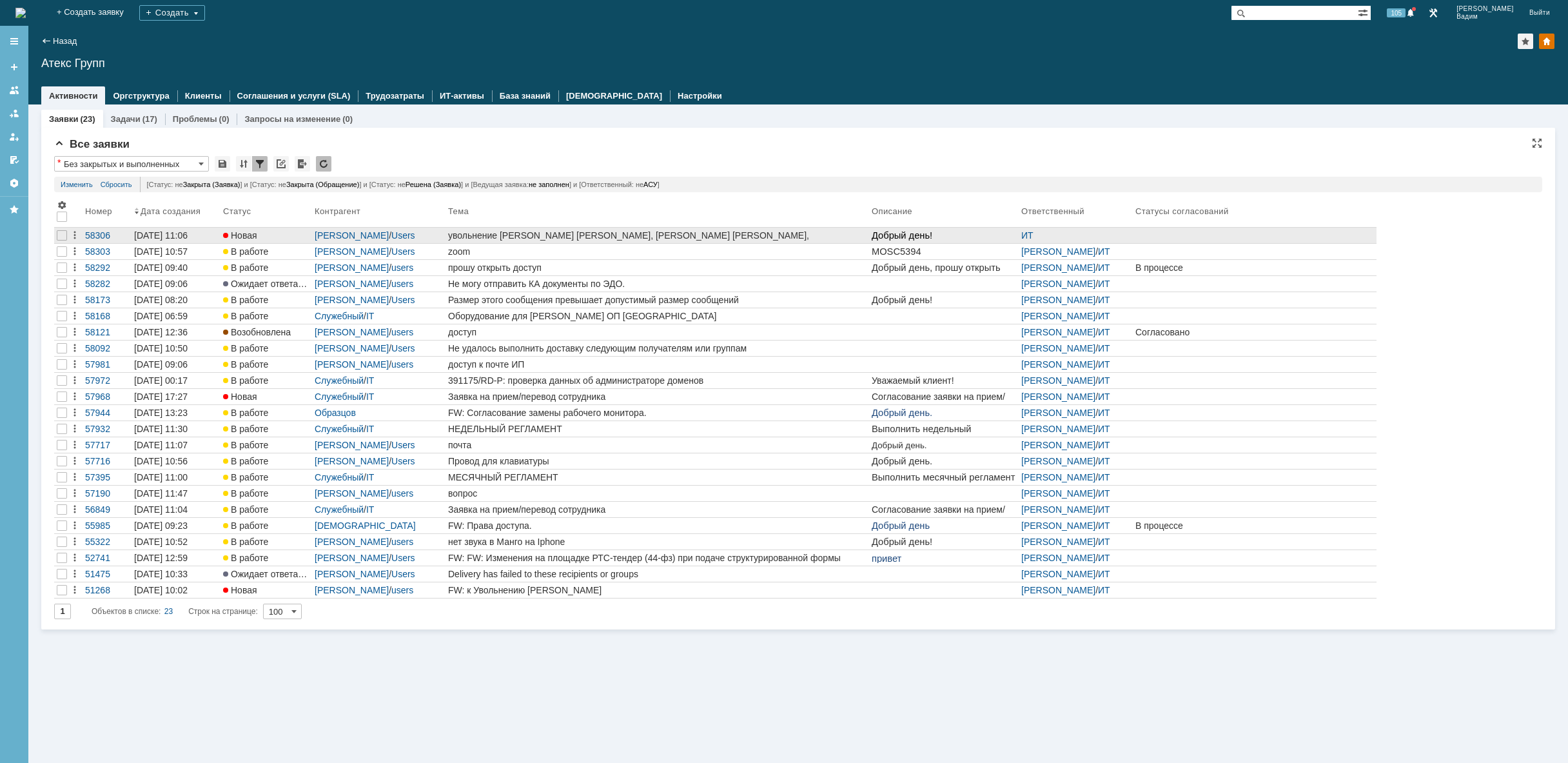
click at [618, 234] on div "увольнение [PERSON_NAME] [PERSON_NAME], [PERSON_NAME] [PERSON_NAME], [PERSON_NA…" at bounding box center [657, 236] width 418 height 10
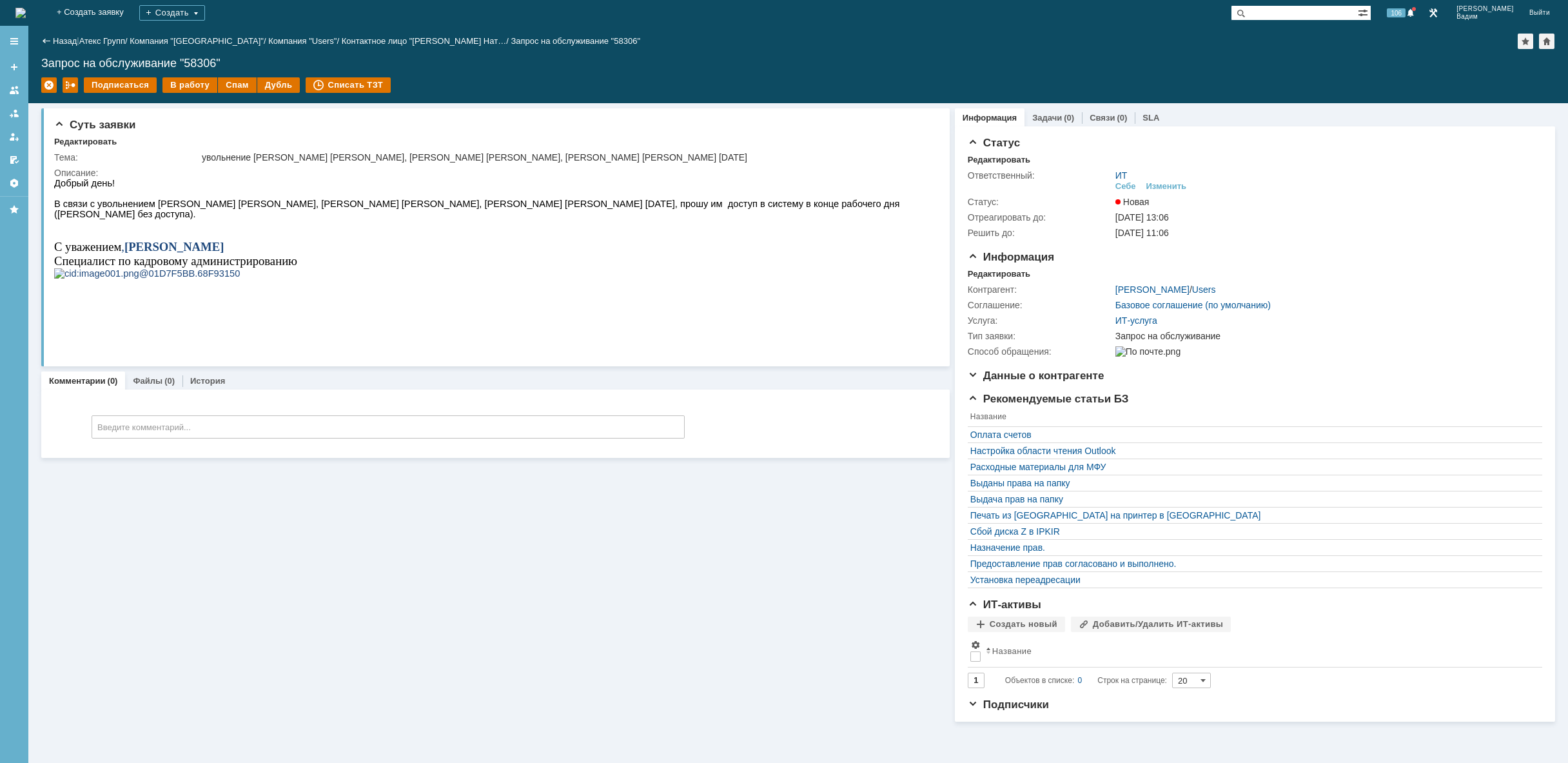
click at [26, 8] on img at bounding box center [20, 13] width 10 height 10
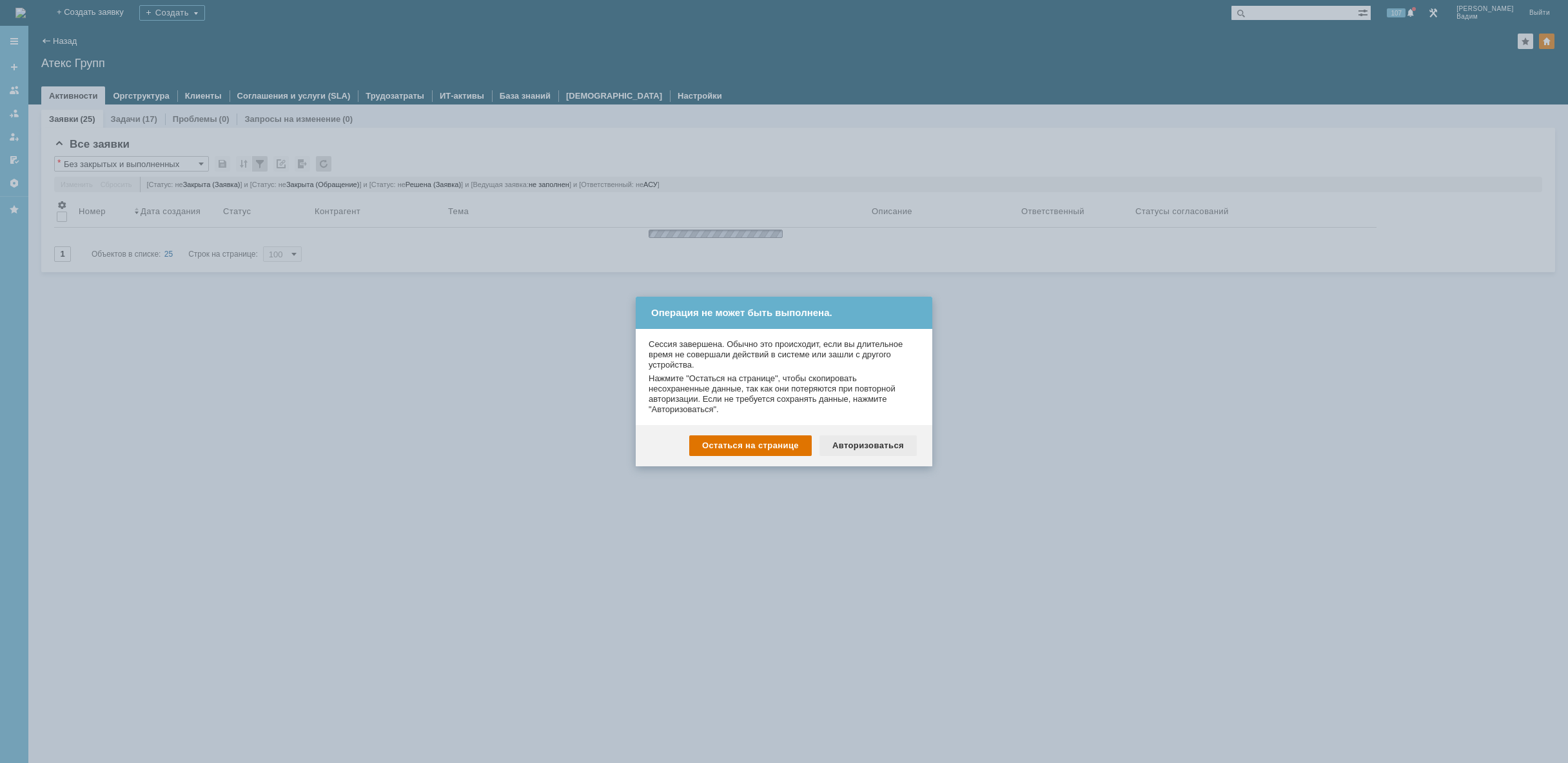
click at [855, 442] on div "Авторизоваться" at bounding box center [867, 446] width 98 height 21
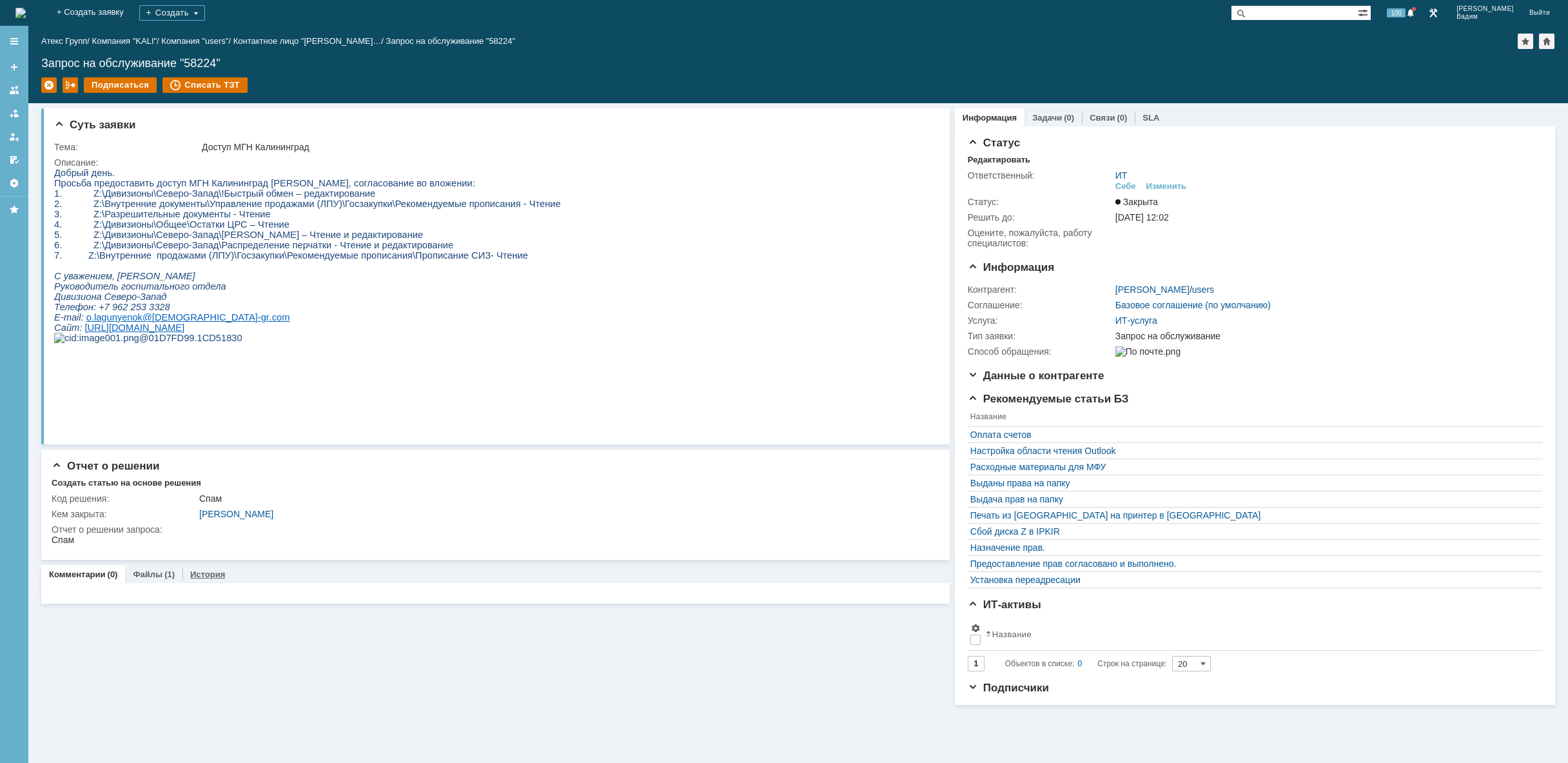
click at [202, 579] on link "История" at bounding box center [207, 574] width 35 height 10
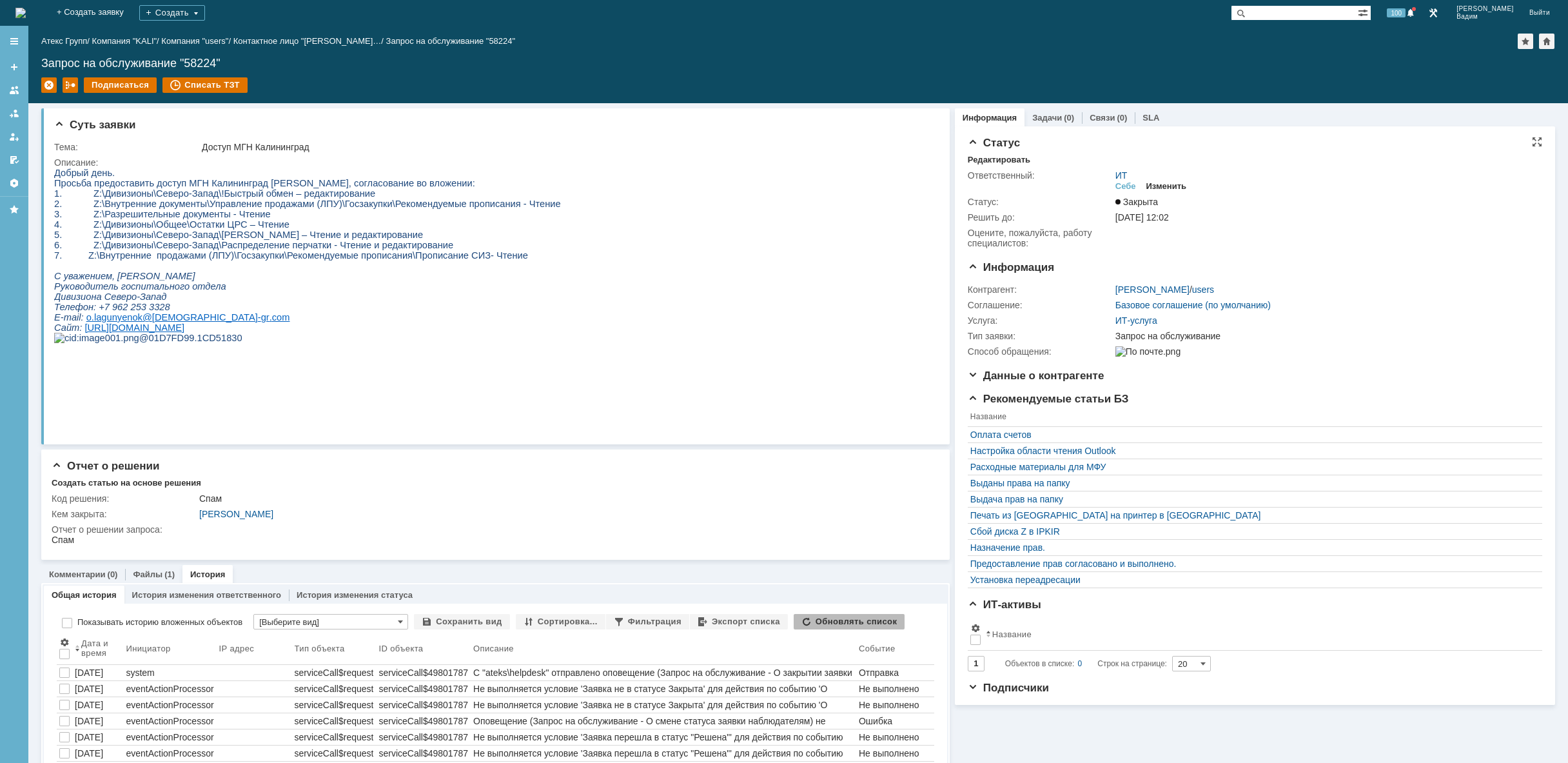
click at [1171, 186] on div "Изменить" at bounding box center [1167, 186] width 40 height 10
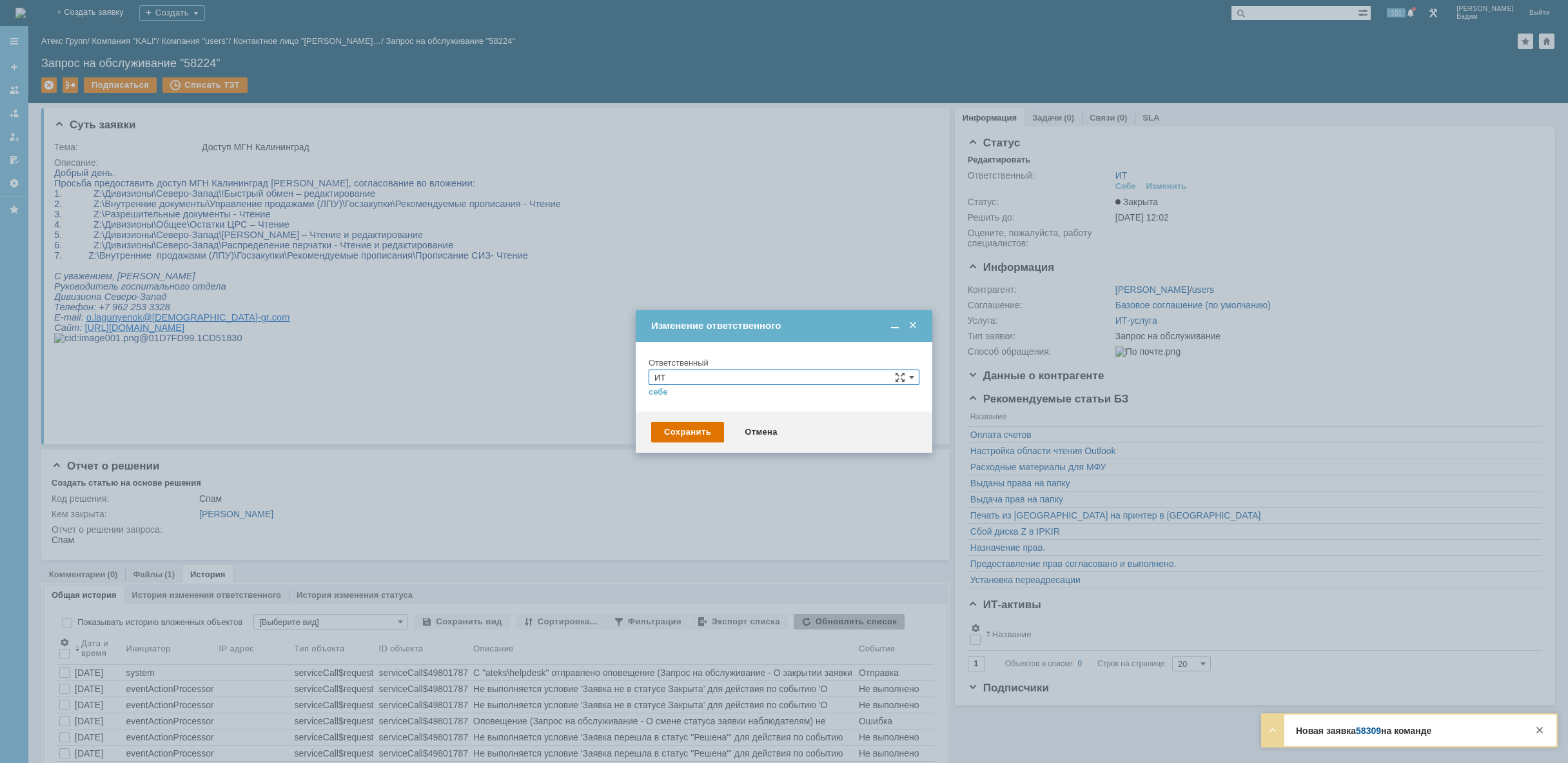
click at [742, 380] on input "ИТ" at bounding box center [784, 377] width 271 height 15
click at [693, 421] on span "[PERSON_NAME]" at bounding box center [784, 424] width 260 height 10
type input "[PERSON_NAME]"
click at [689, 434] on div "Сохранить" at bounding box center [688, 432] width 73 height 21
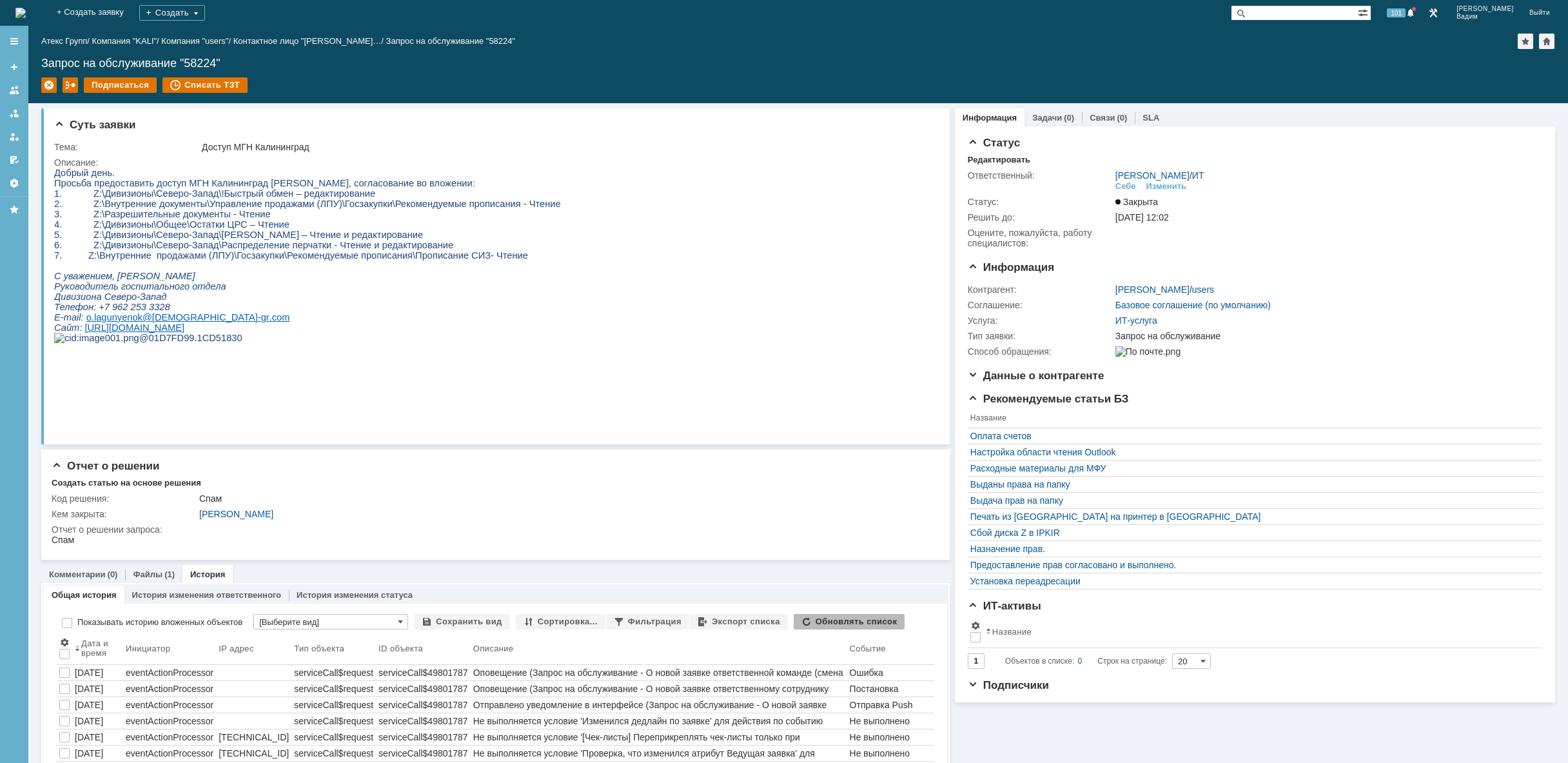
click at [26, 13] on img at bounding box center [20, 13] width 10 height 10
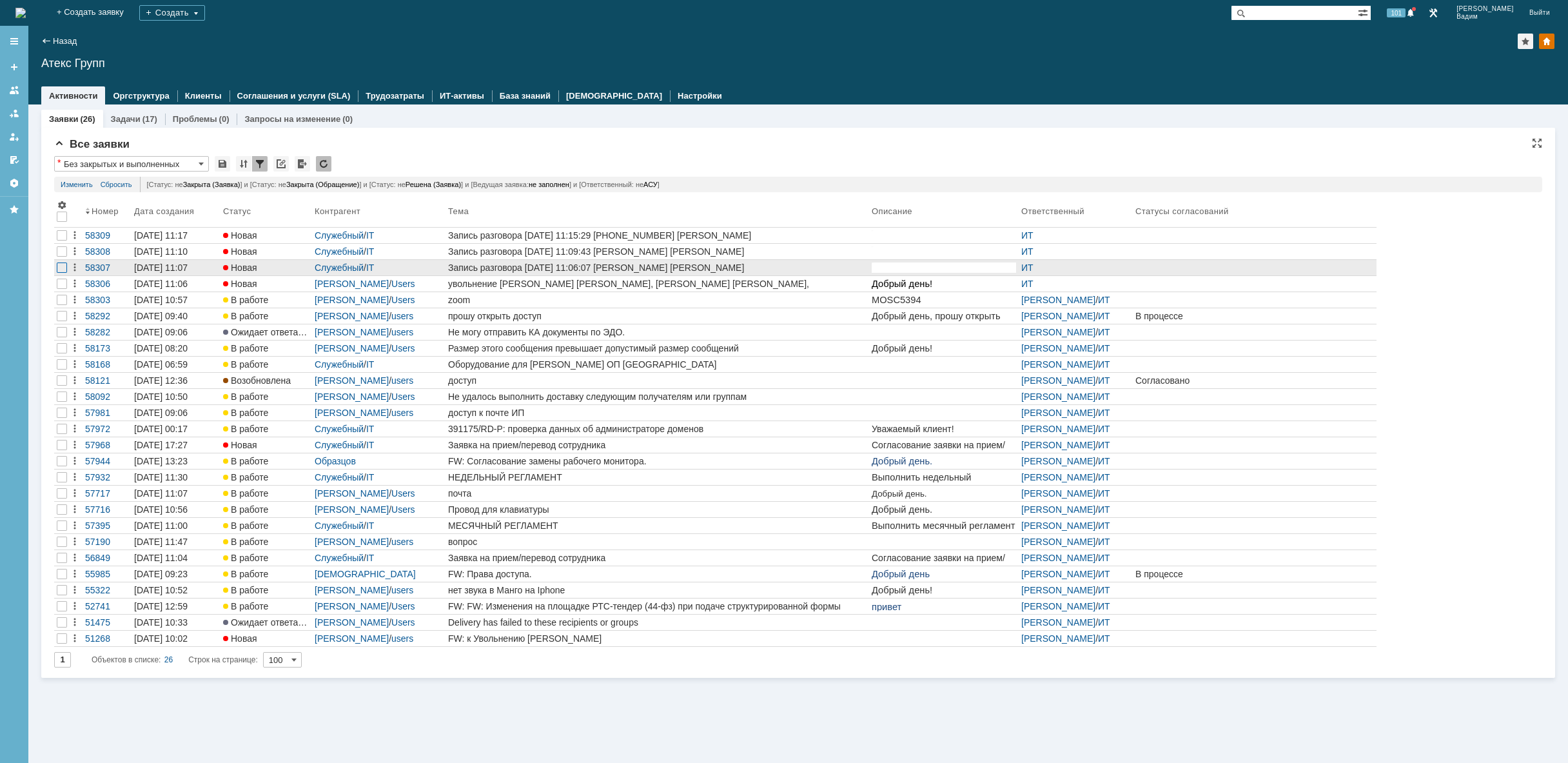
click at [60, 269] on div at bounding box center [61, 267] width 10 height 10
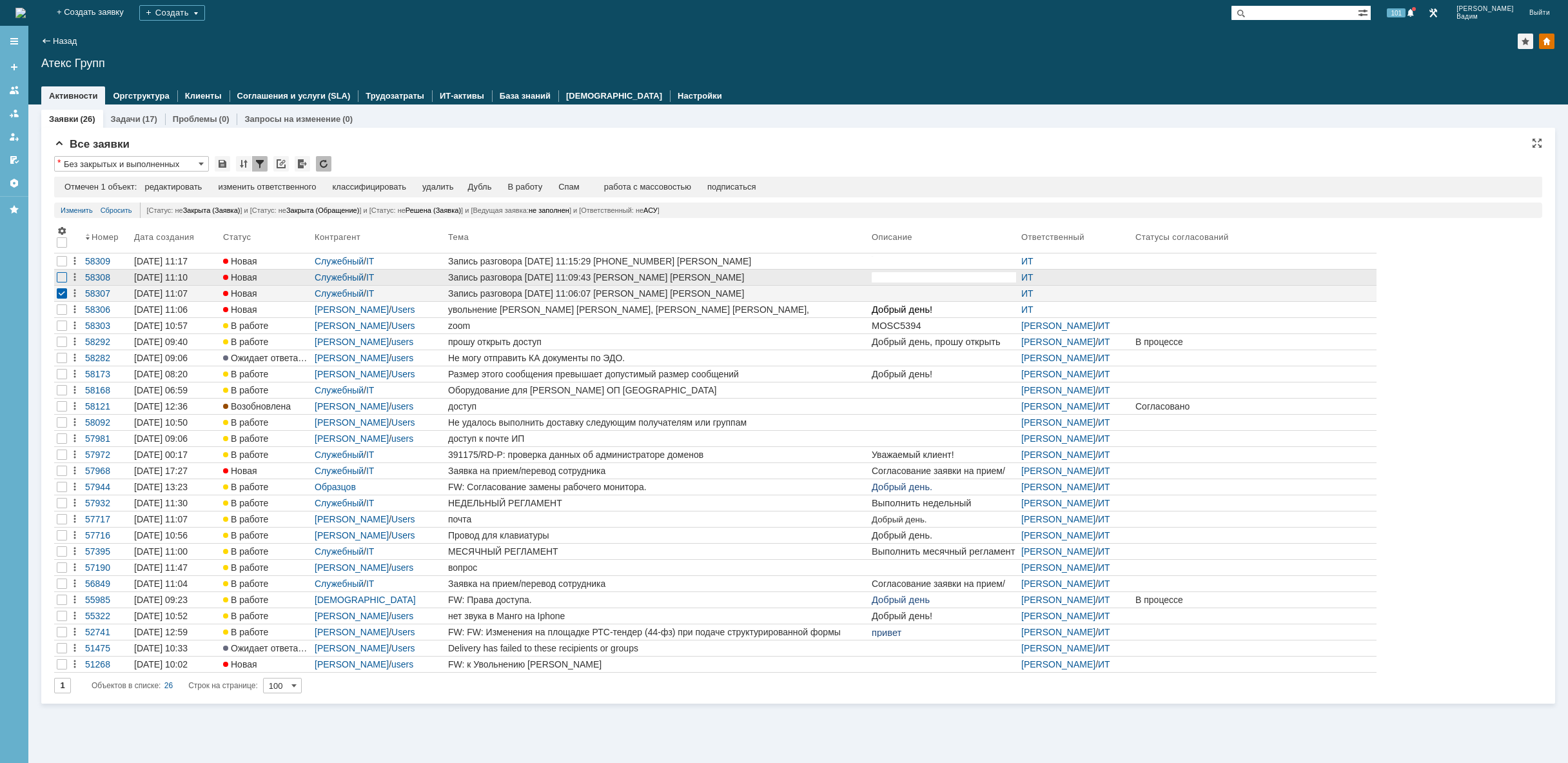
click at [65, 276] on div at bounding box center [61, 277] width 10 height 10
click at [64, 264] on div at bounding box center [61, 261] width 10 height 10
click at [422, 187] on div "удалить" at bounding box center [410, 187] width 31 height 10
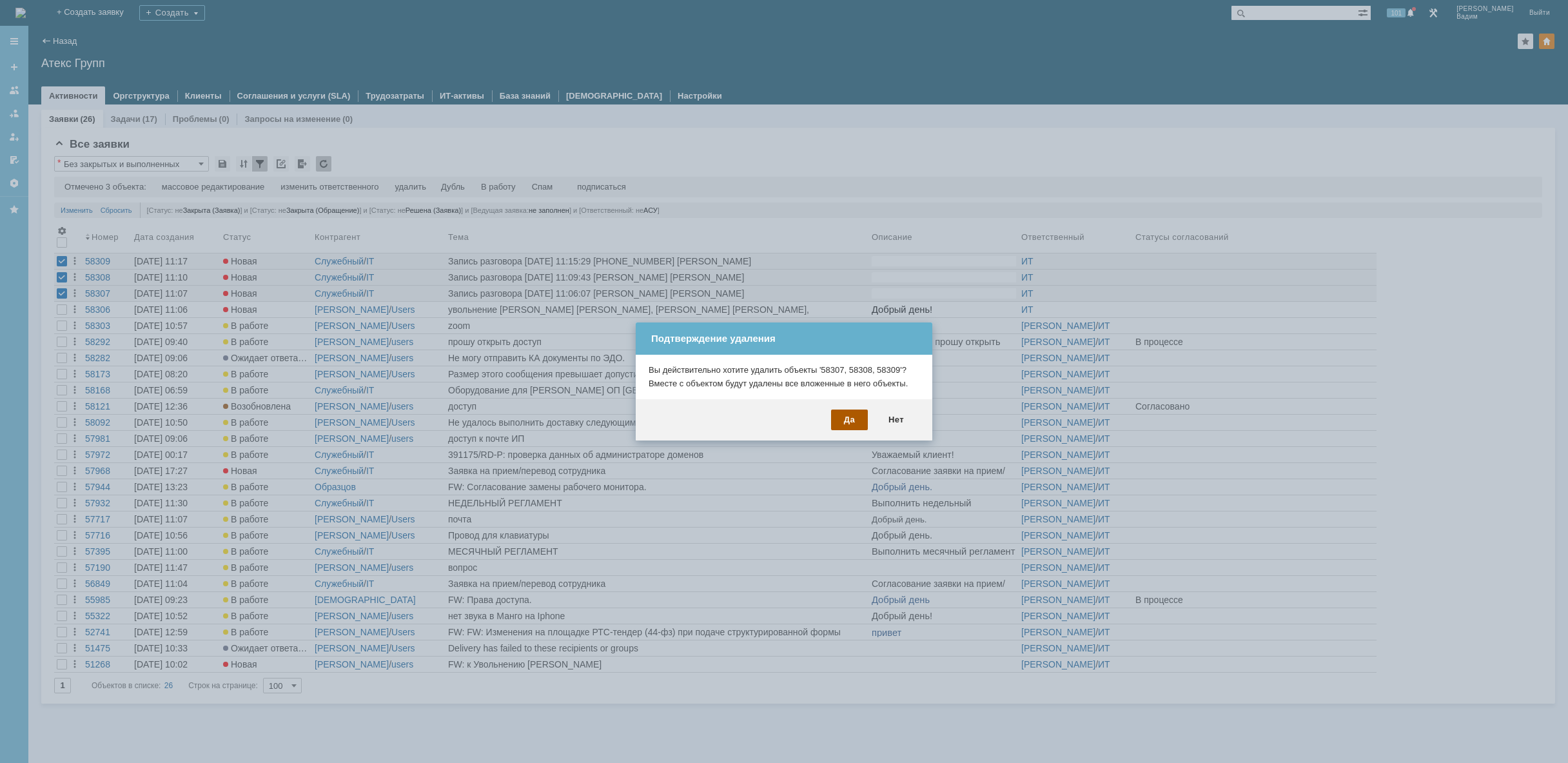
click at [851, 419] on div "Да" at bounding box center [850, 420] width 37 height 21
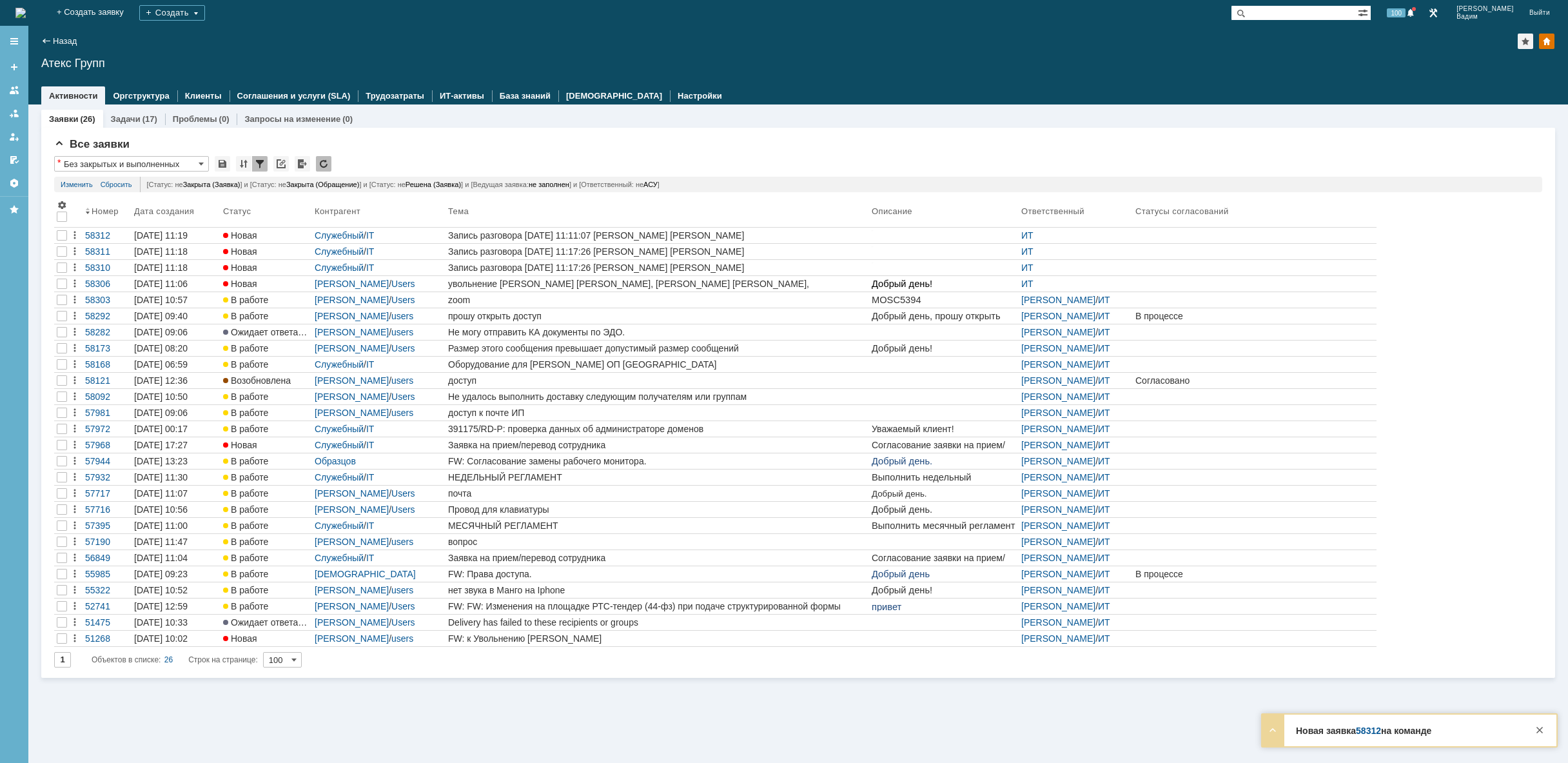
click at [26, 10] on img at bounding box center [20, 13] width 10 height 10
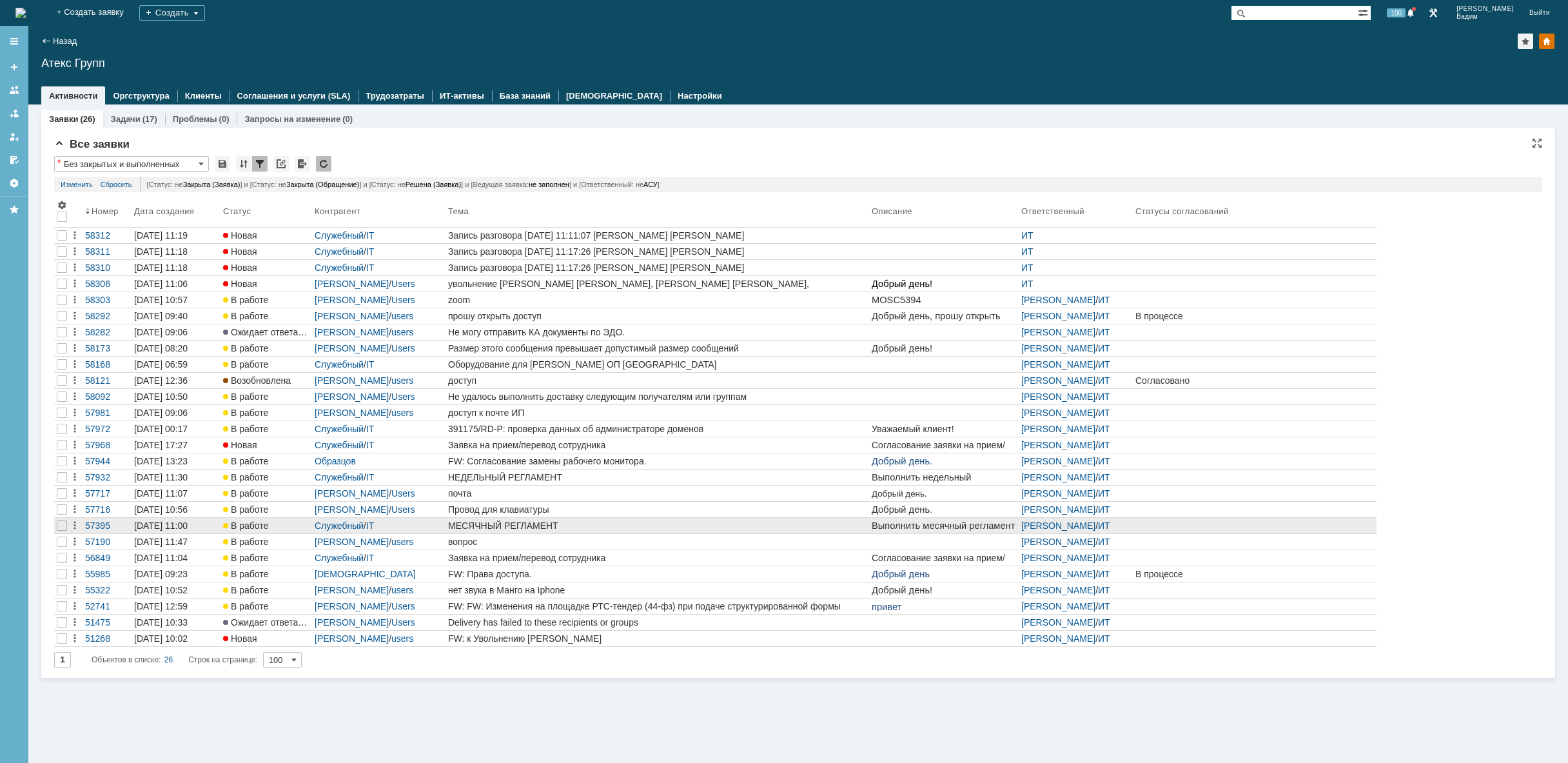
click at [630, 523] on div "МЕСЯЧНЫЙ РЕГЛАМЕНТ" at bounding box center [657, 525] width 418 height 10
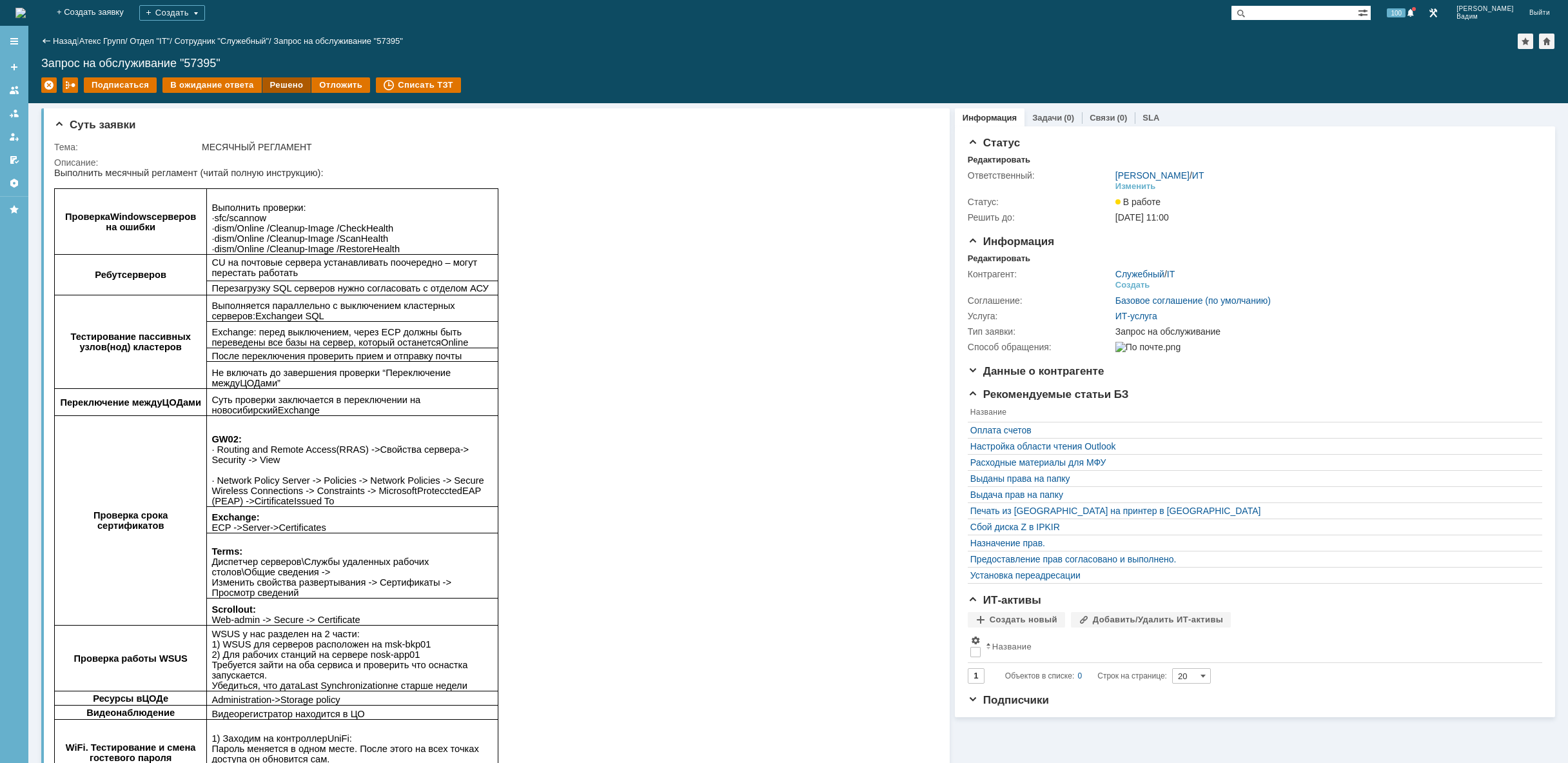
click at [294, 86] on div "Решено" at bounding box center [286, 85] width 49 height 15
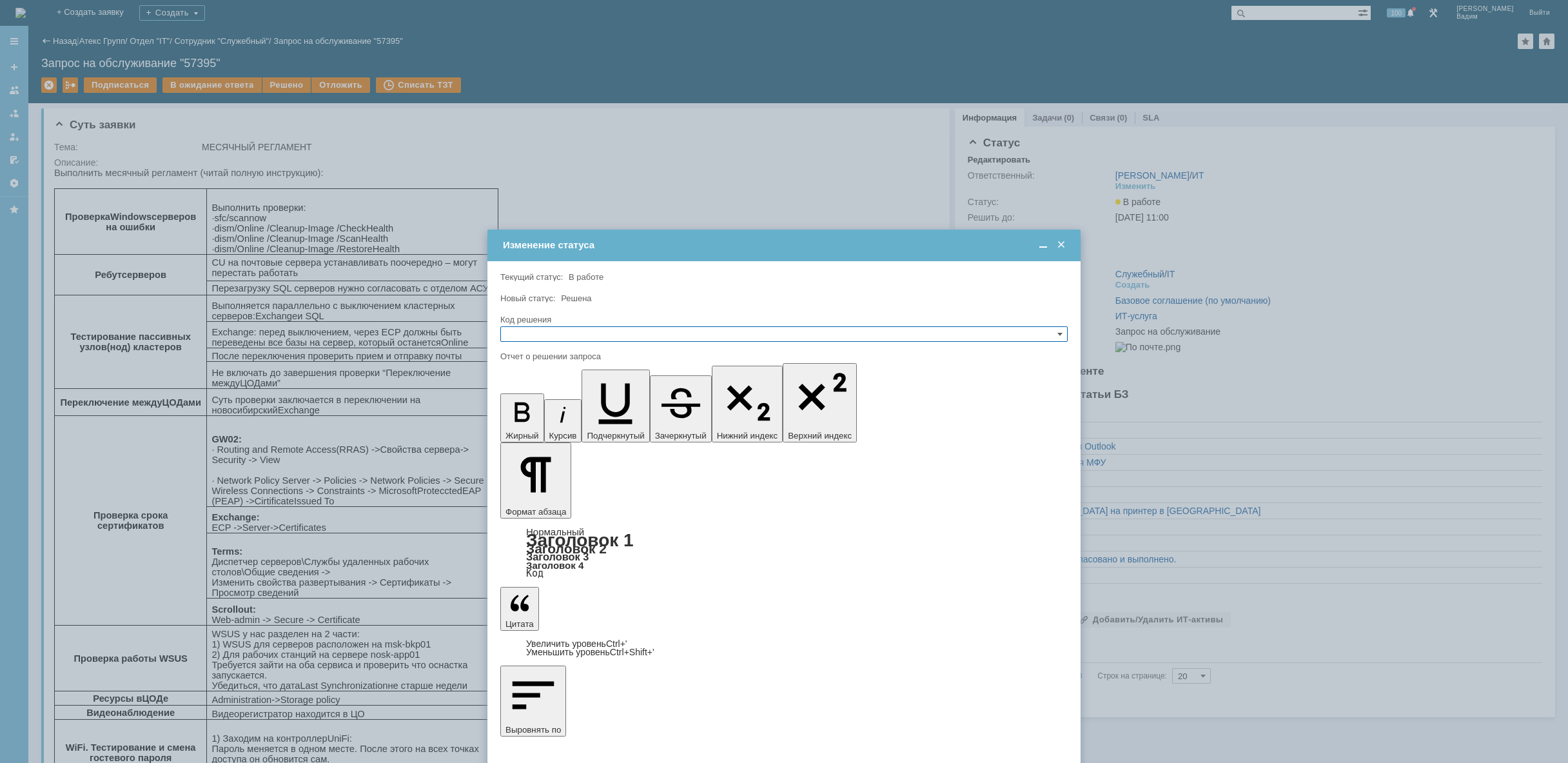
click at [580, 331] on input "text" at bounding box center [784, 334] width 568 height 15
click at [563, 401] on span "Решено" at bounding box center [784, 396] width 555 height 10
type input "Решено"
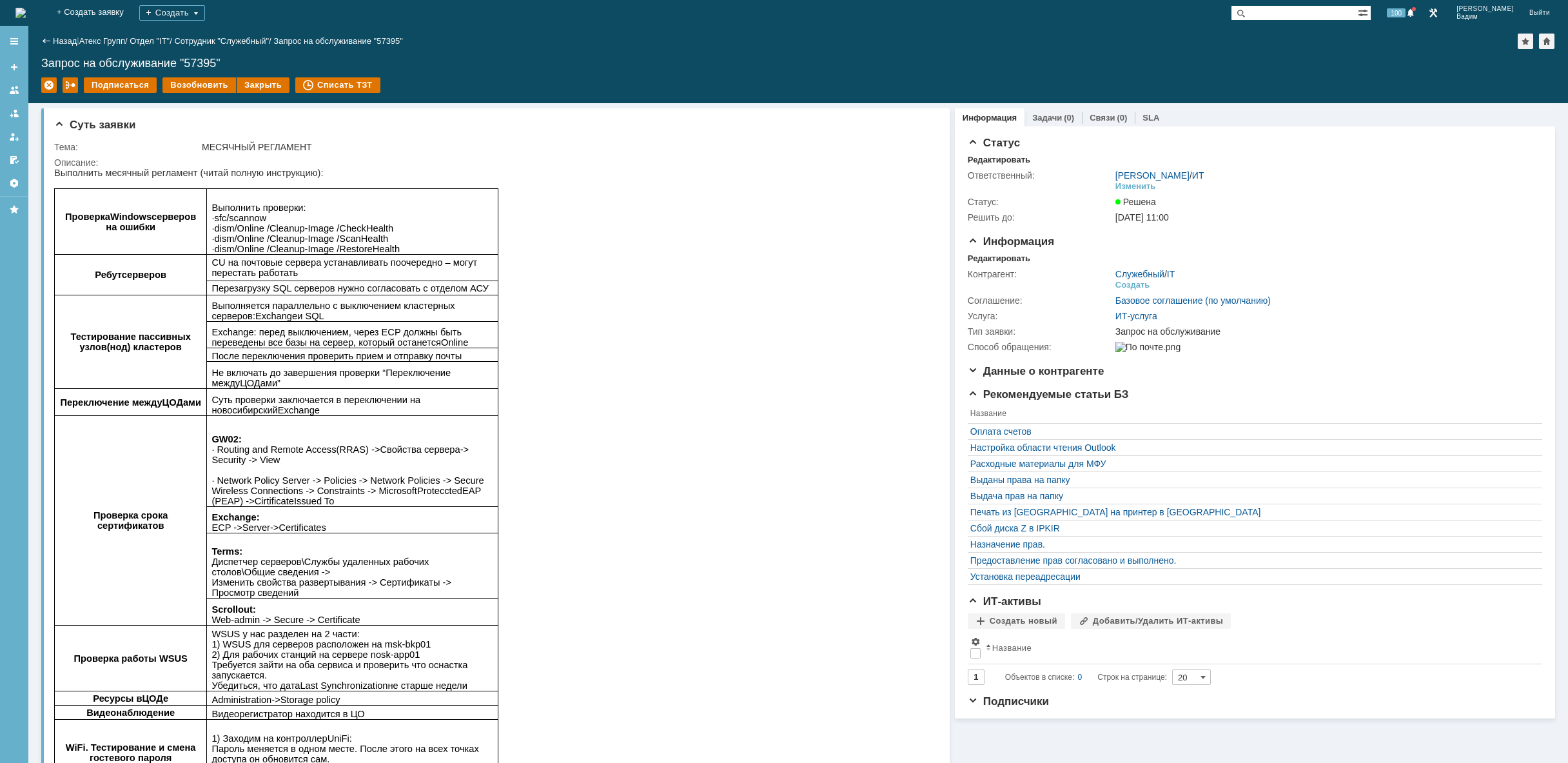
click at [26, 9] on img at bounding box center [20, 13] width 10 height 10
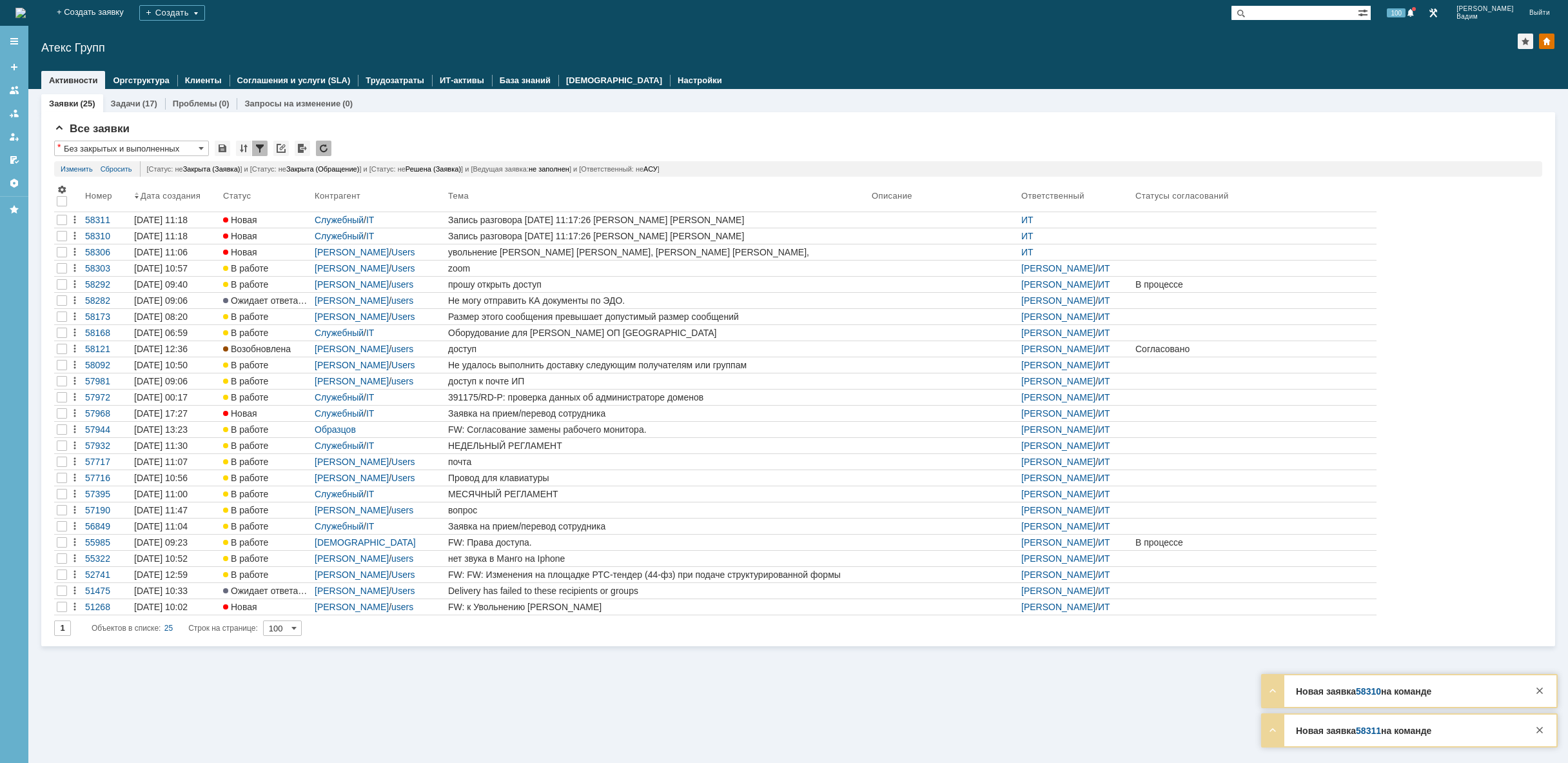
click at [26, 11] on img at bounding box center [20, 13] width 10 height 10
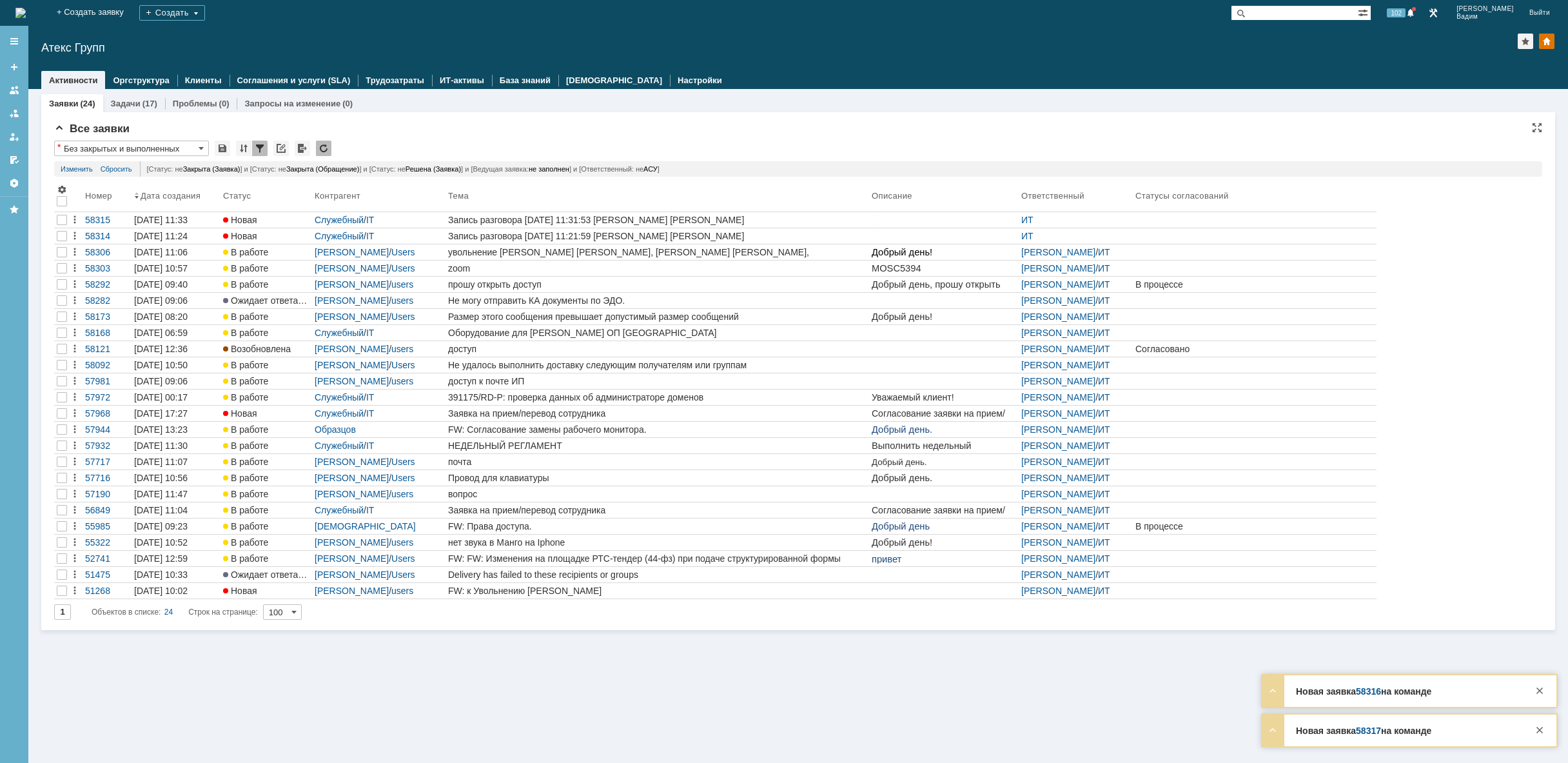
click at [26, 10] on img at bounding box center [20, 13] width 10 height 10
